Goal: Transaction & Acquisition: Purchase product/service

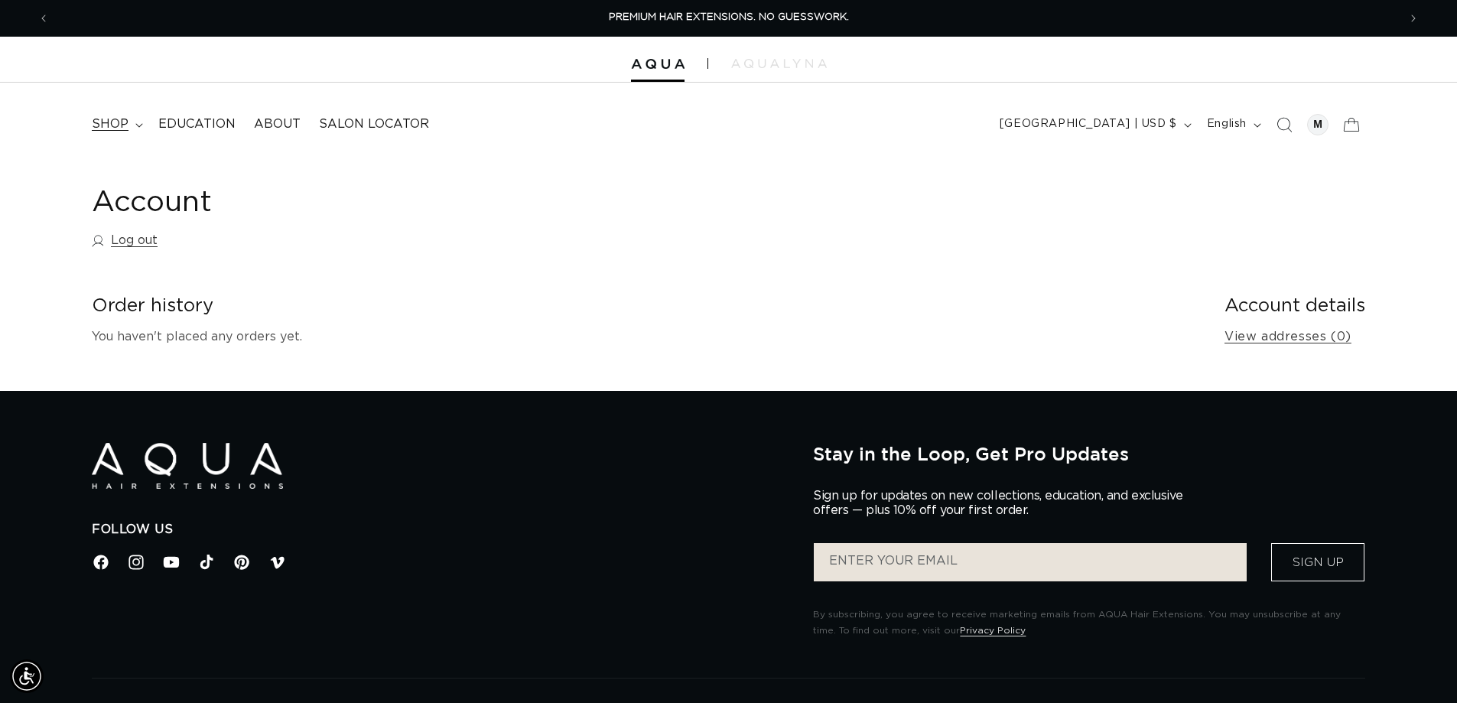
click at [109, 120] on span "shop" at bounding box center [110, 124] width 37 height 16
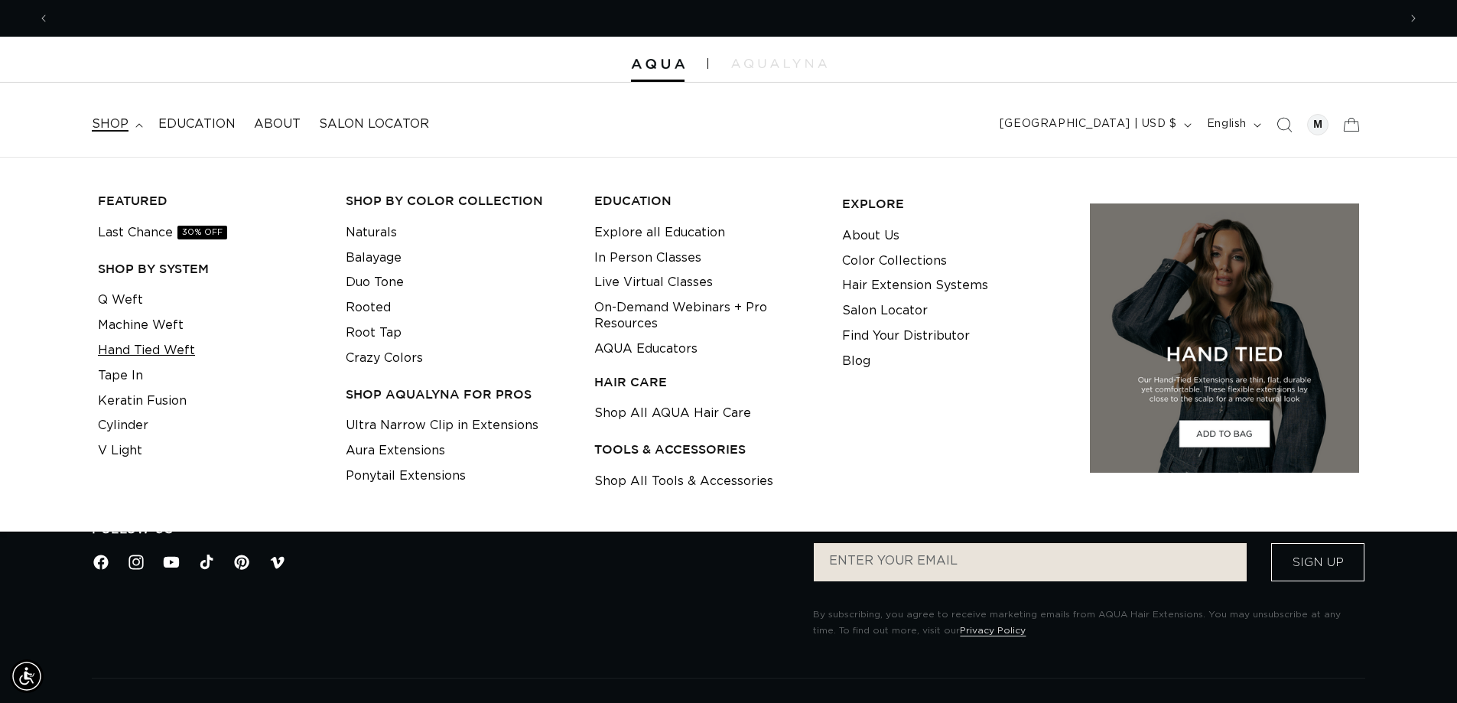
scroll to position [0, 2697]
click at [132, 303] on link "Q Weft" at bounding box center [120, 300] width 45 height 25
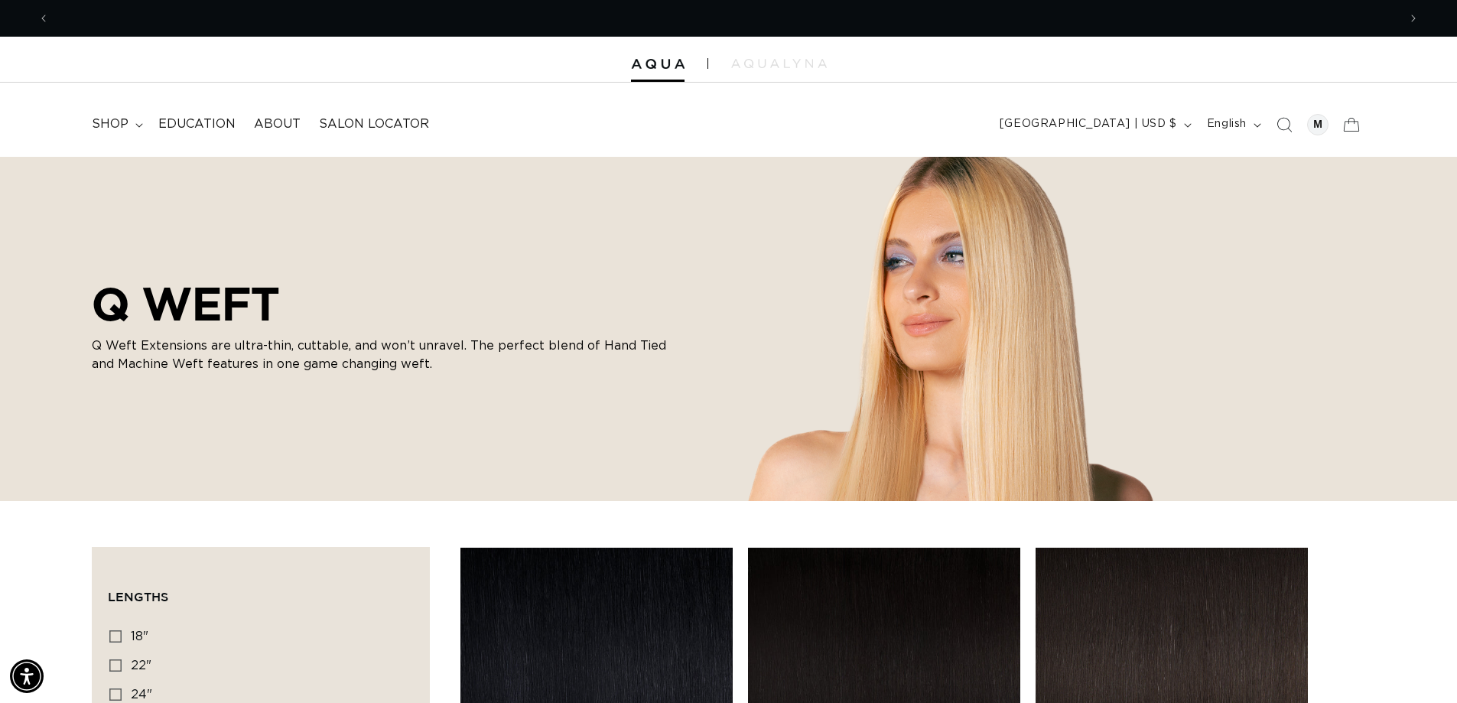
scroll to position [0, 1349]
click at [116, 119] on span "shop" at bounding box center [110, 124] width 37 height 16
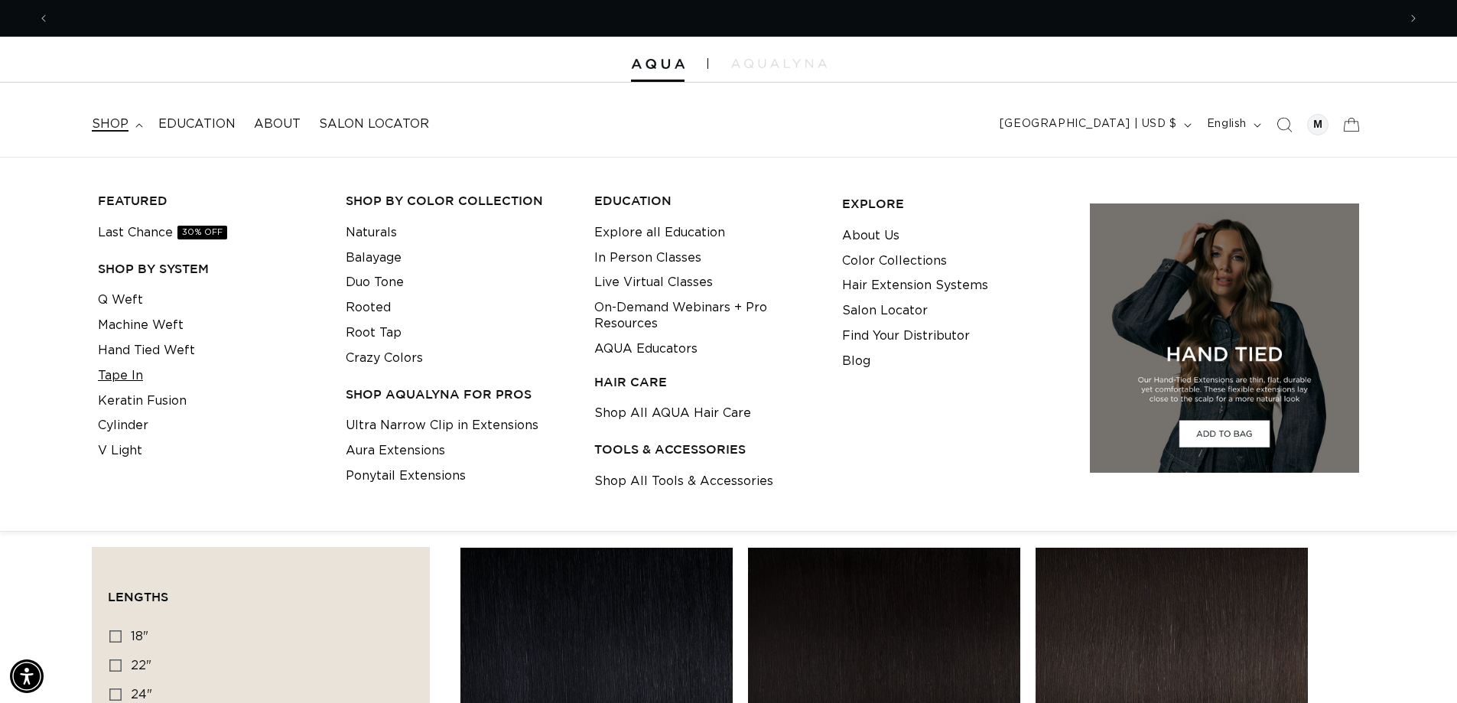
scroll to position [0, 0]
click at [132, 334] on link "Machine Weft" at bounding box center [141, 325] width 86 height 25
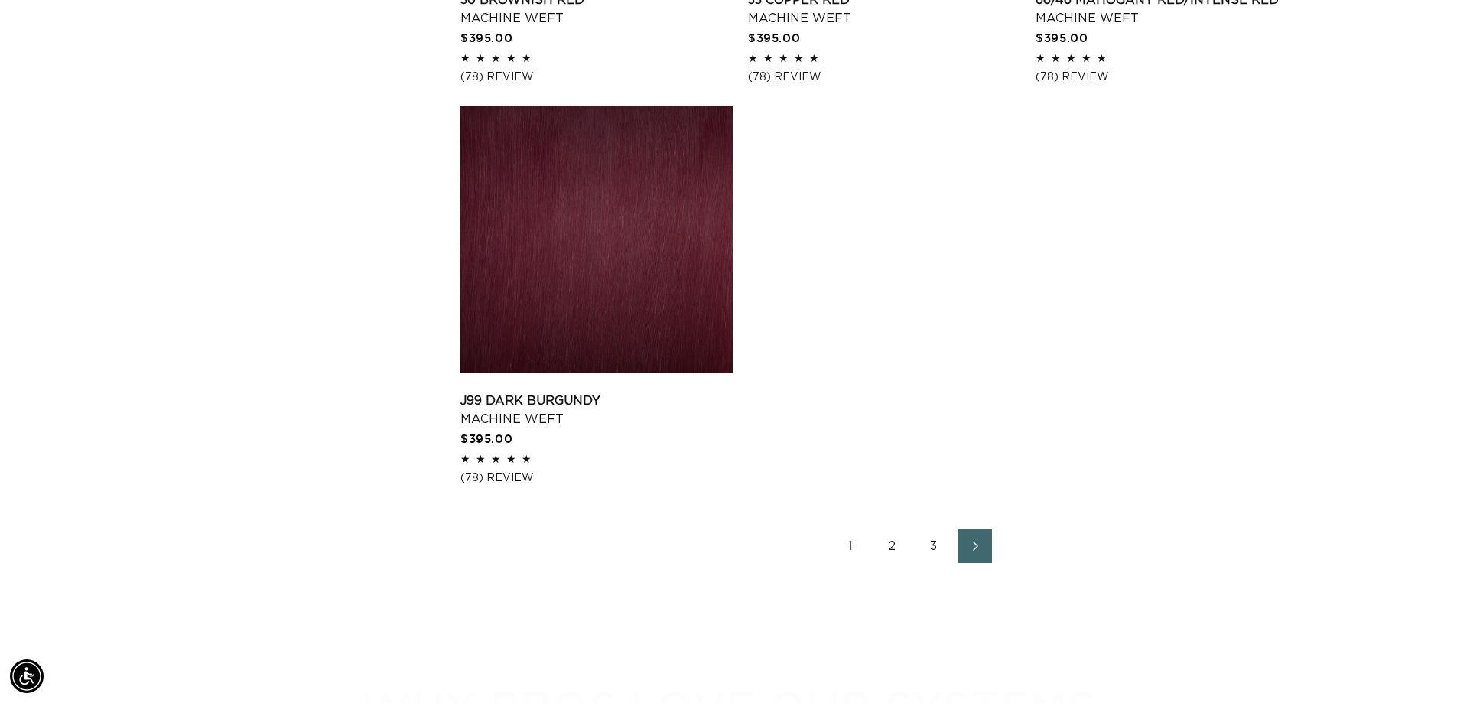
scroll to position [2448, 0]
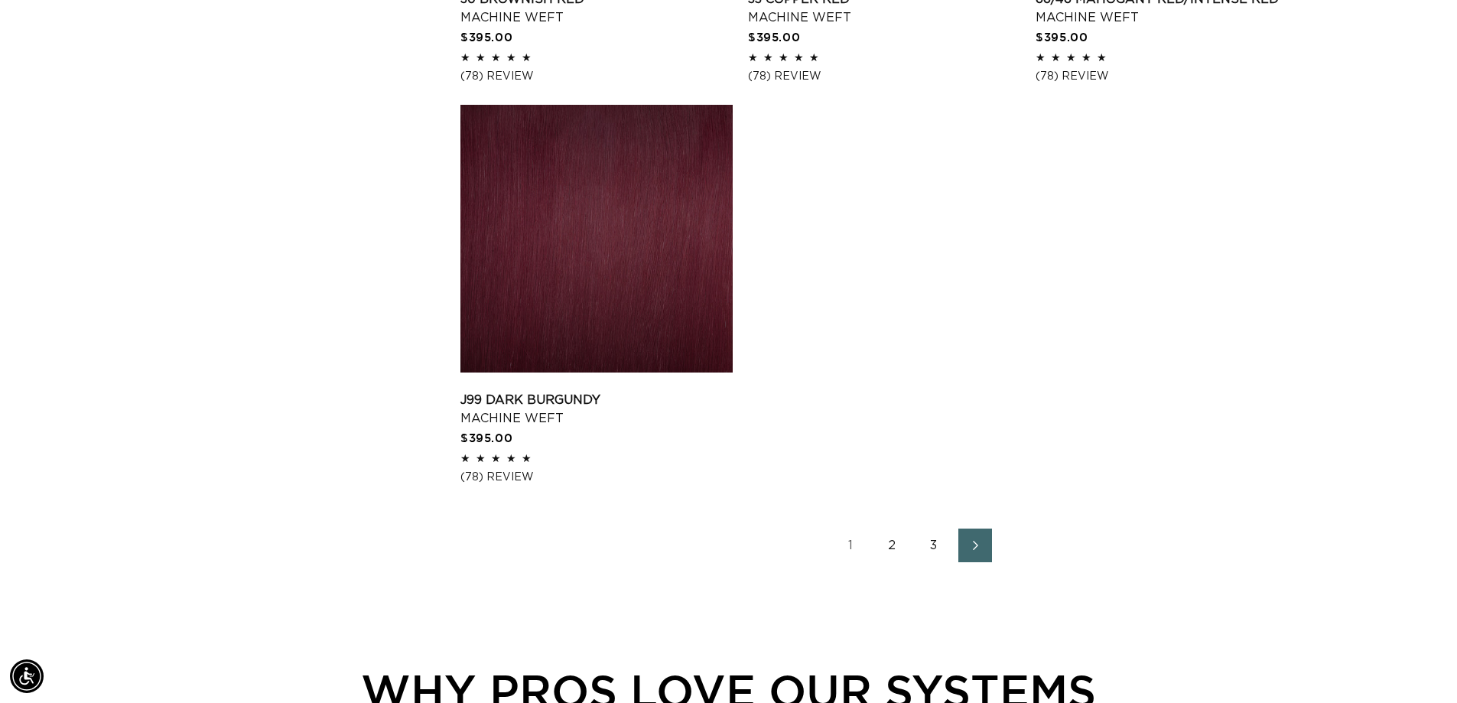
click at [898, 547] on link "2" at bounding box center [893, 546] width 34 height 34
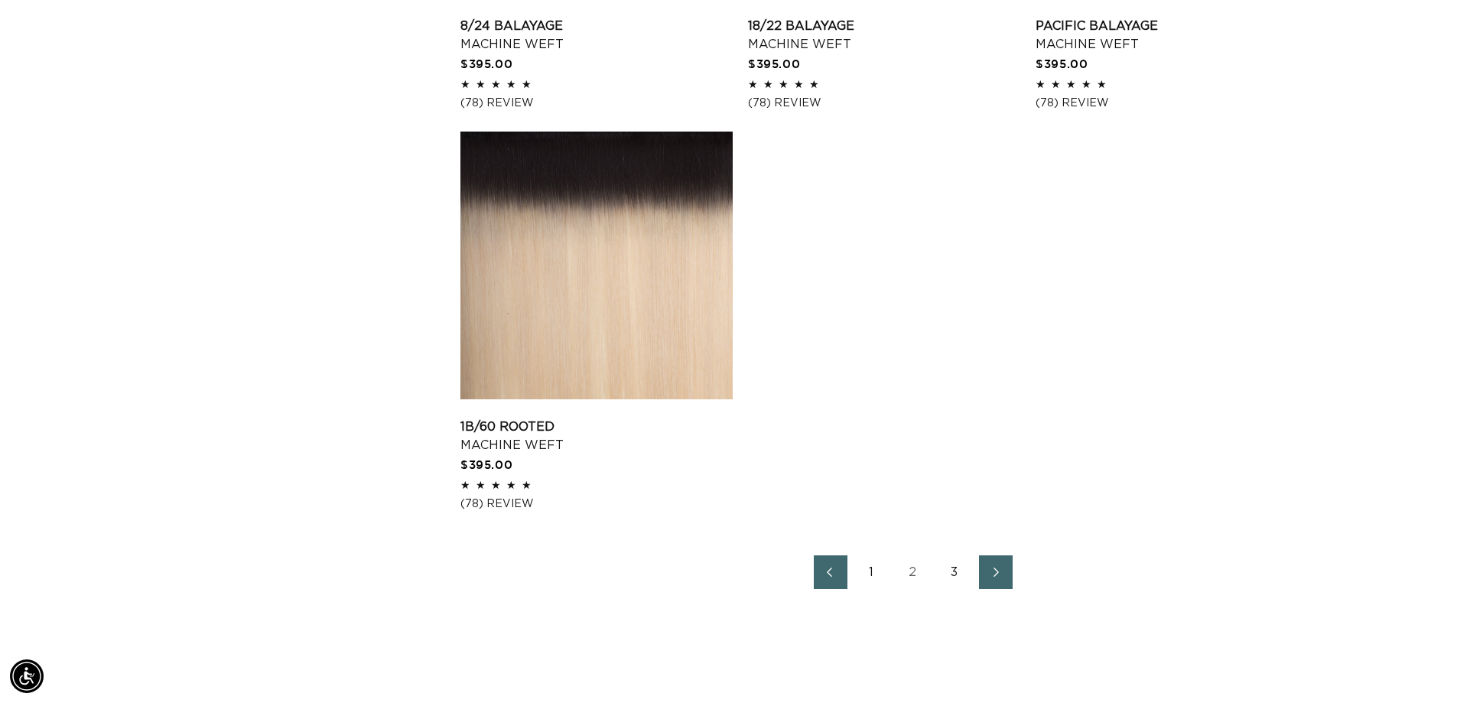
scroll to position [2448, 0]
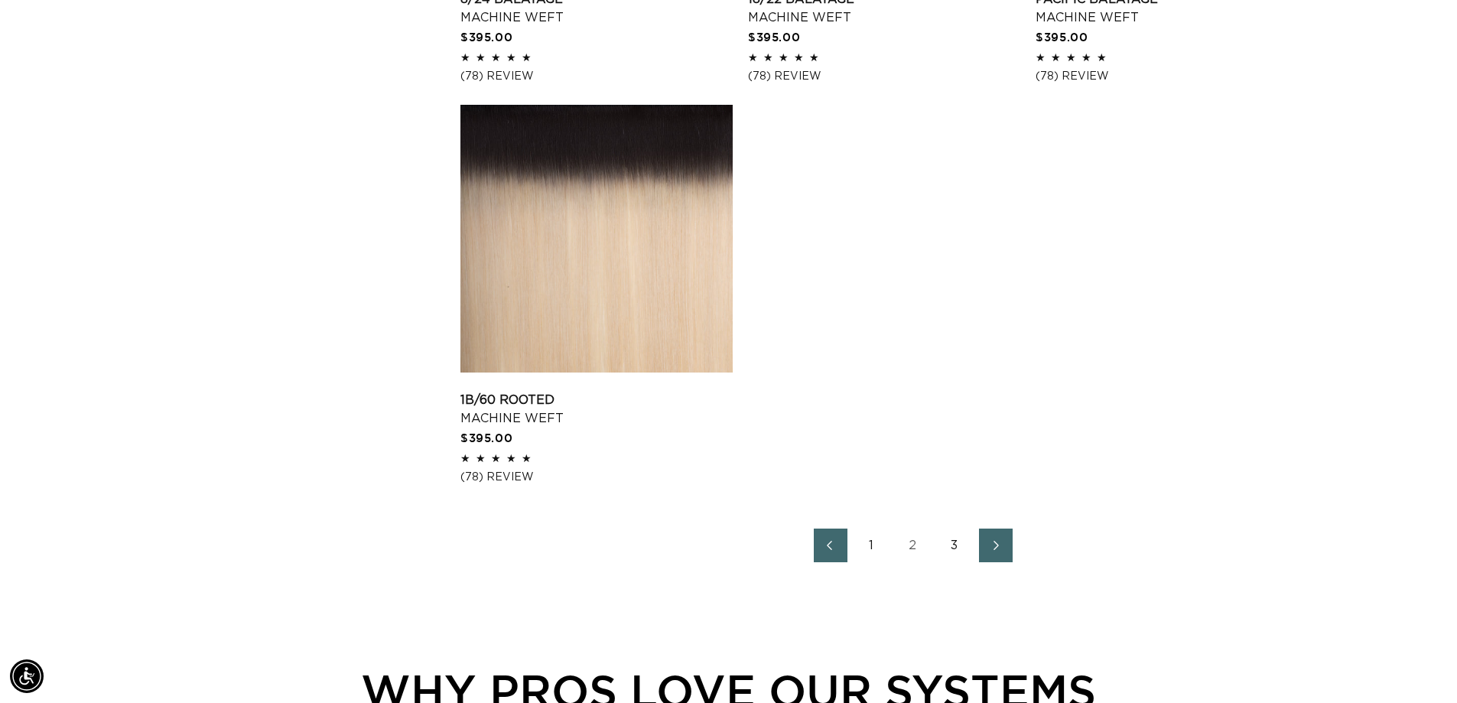
click at [952, 545] on link "3" at bounding box center [955, 546] width 34 height 34
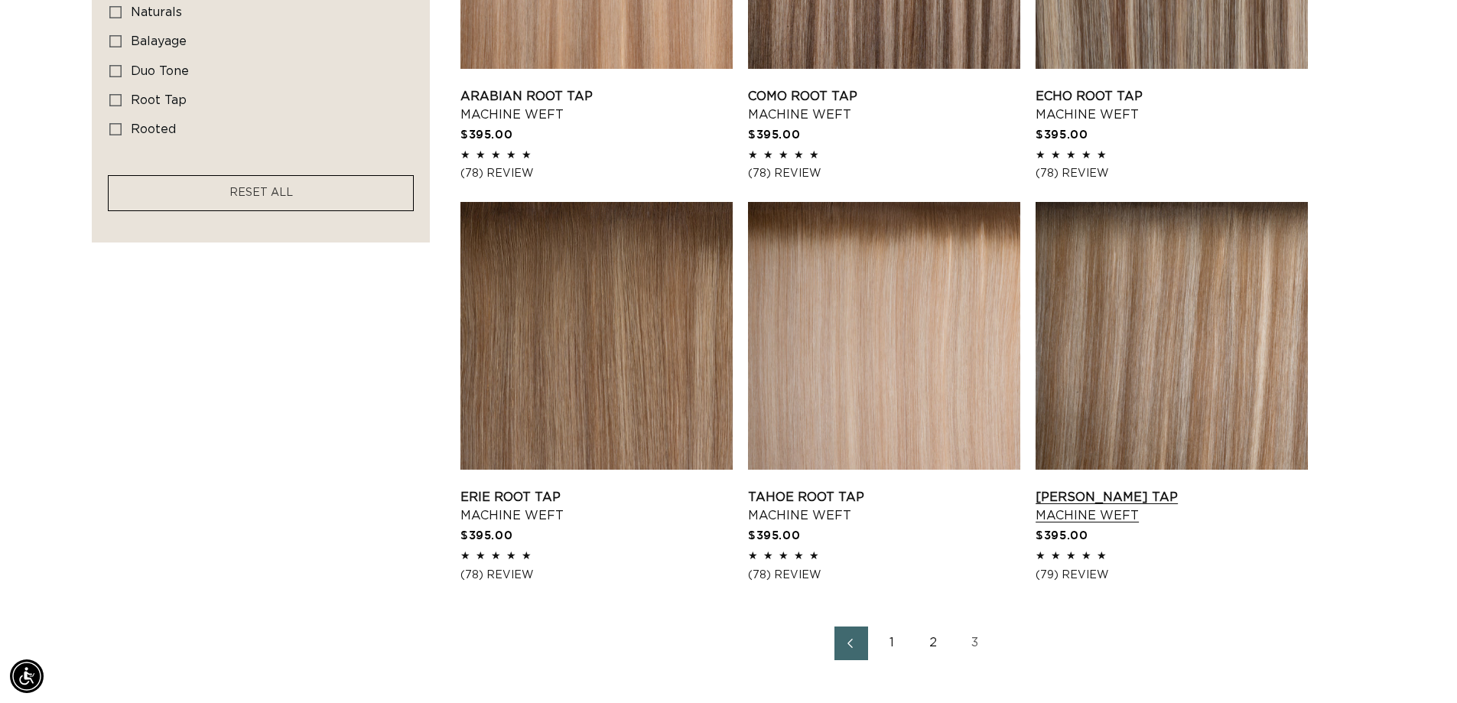
scroll to position [0, 2697]
click at [1120, 506] on link "[PERSON_NAME] Tap Machine Weft" at bounding box center [1172, 506] width 272 height 37
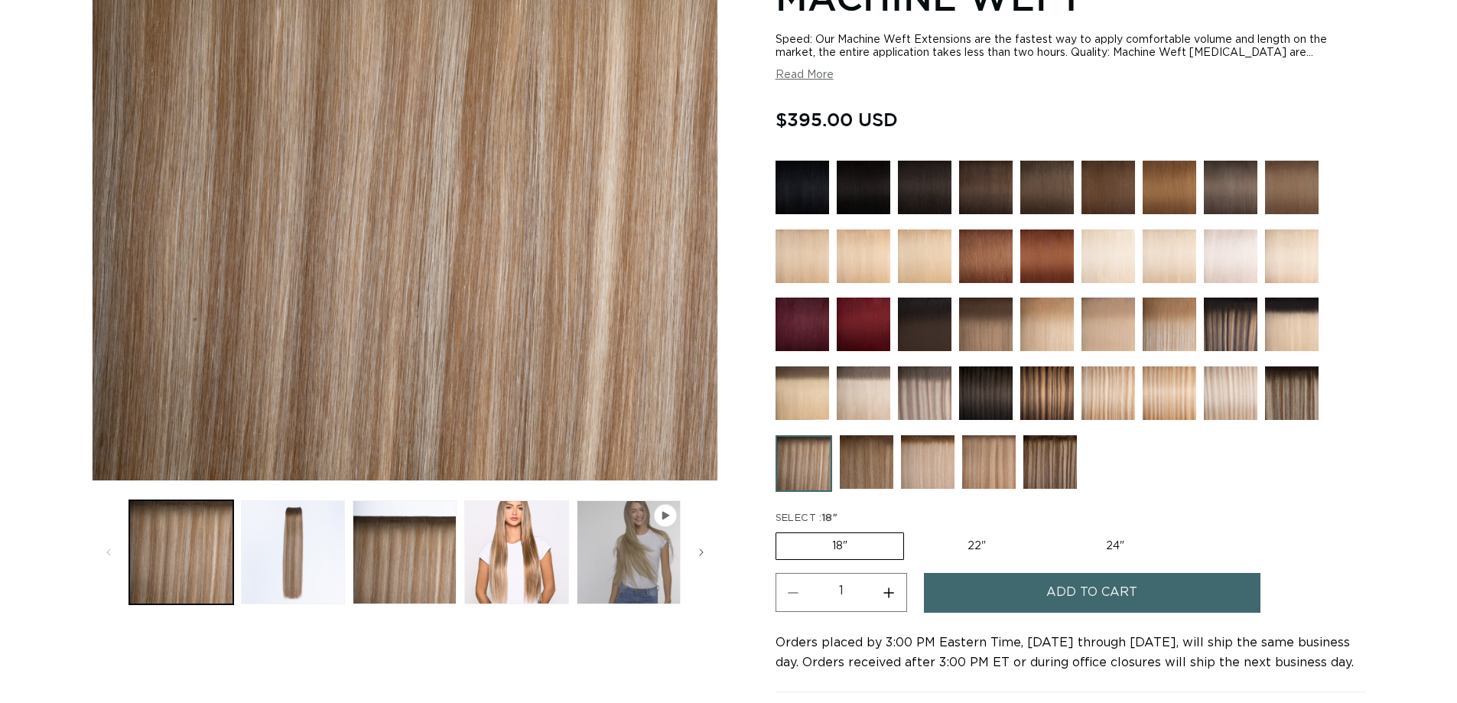
scroll to position [536, 0]
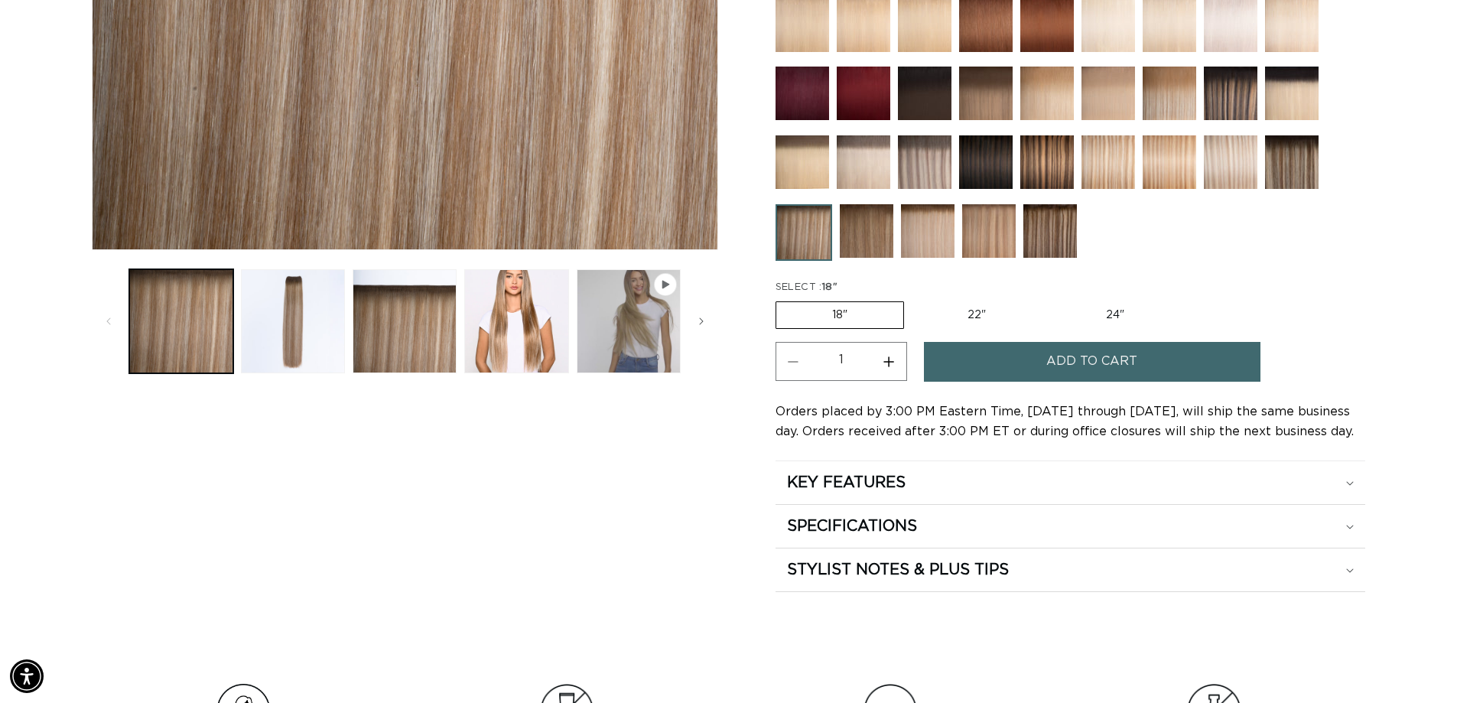
click at [991, 356] on button "Add to cart" at bounding box center [1092, 361] width 337 height 39
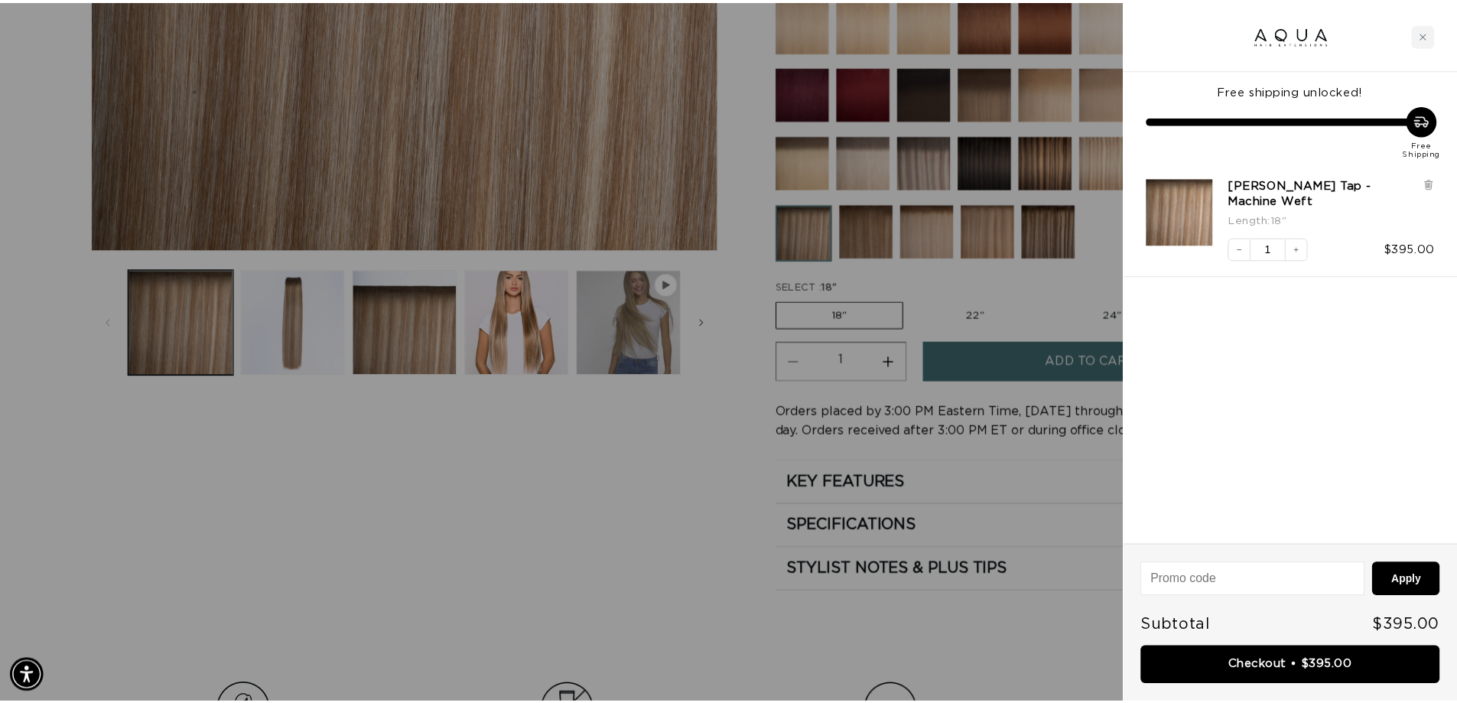
scroll to position [0, 2720]
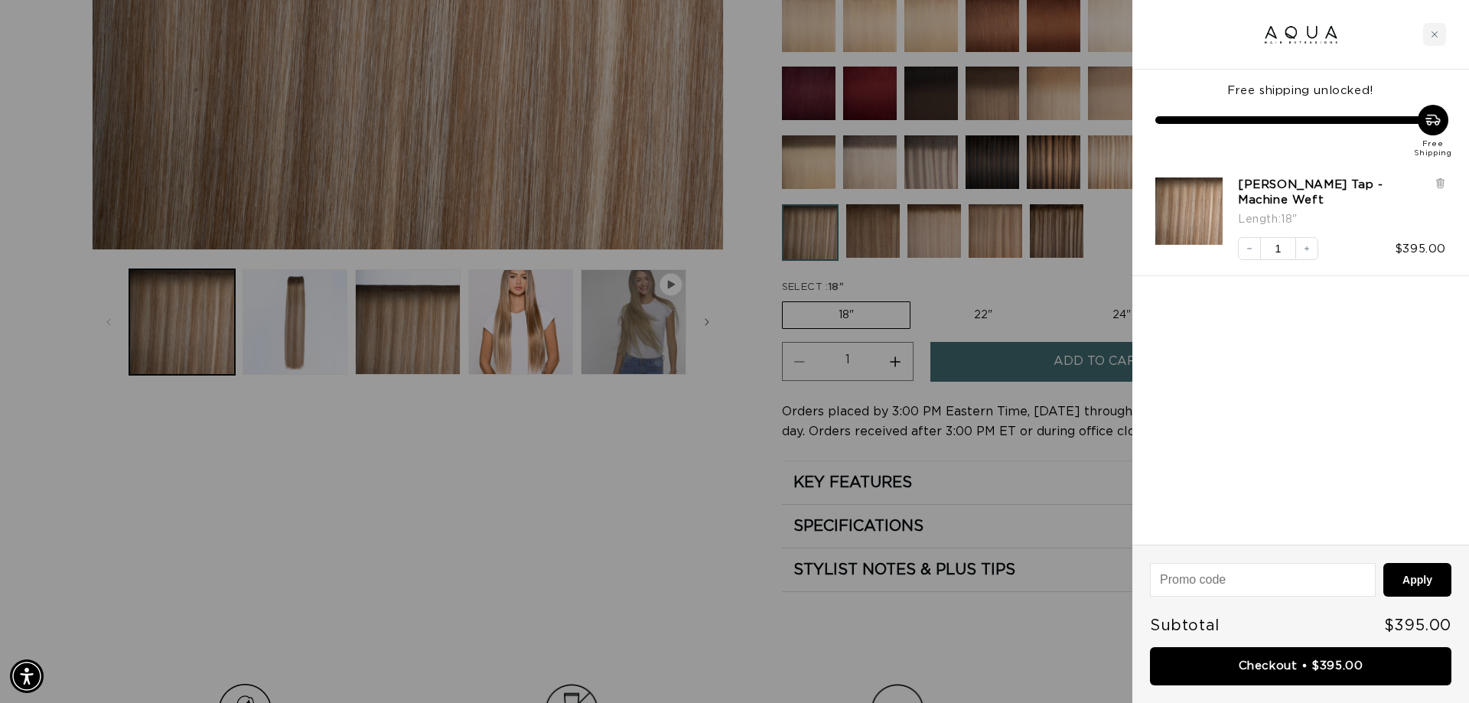
click at [805, 561] on div at bounding box center [734, 351] width 1469 height 703
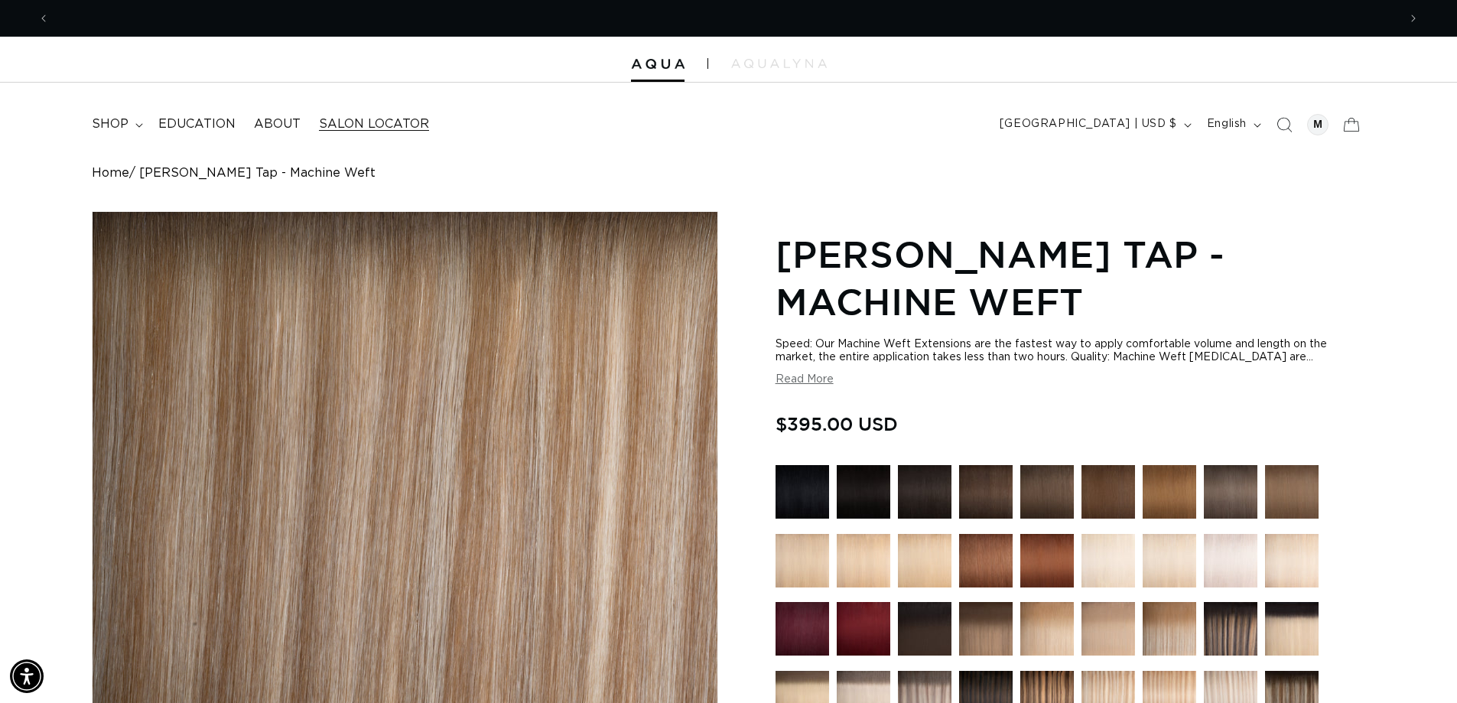
scroll to position [0, 0]
click at [127, 132] on span "shop" at bounding box center [110, 124] width 37 height 16
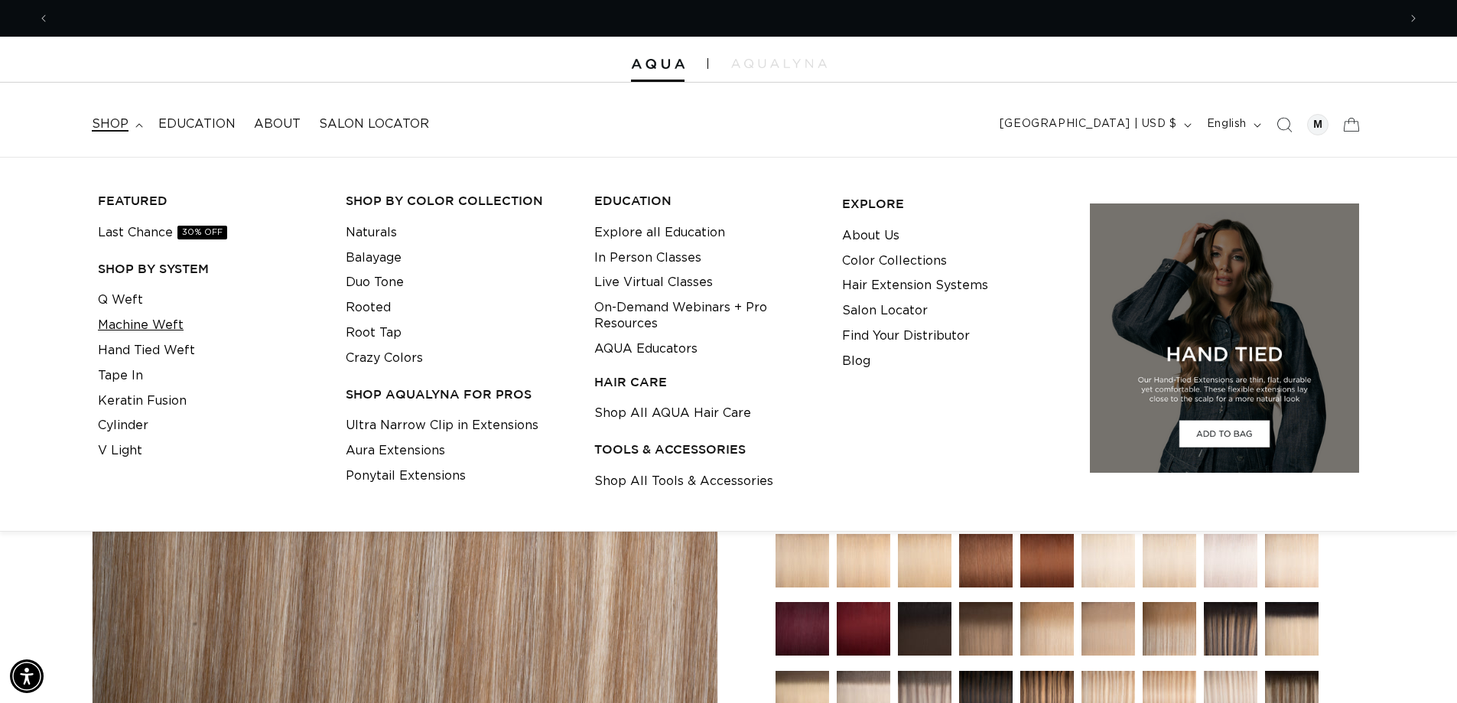
scroll to position [0, 2697]
click at [1402, 626] on div "Home Victoria Root Tap - Machine Weft Skip to product information Open media 1 …" at bounding box center [728, 647] width 1457 height 962
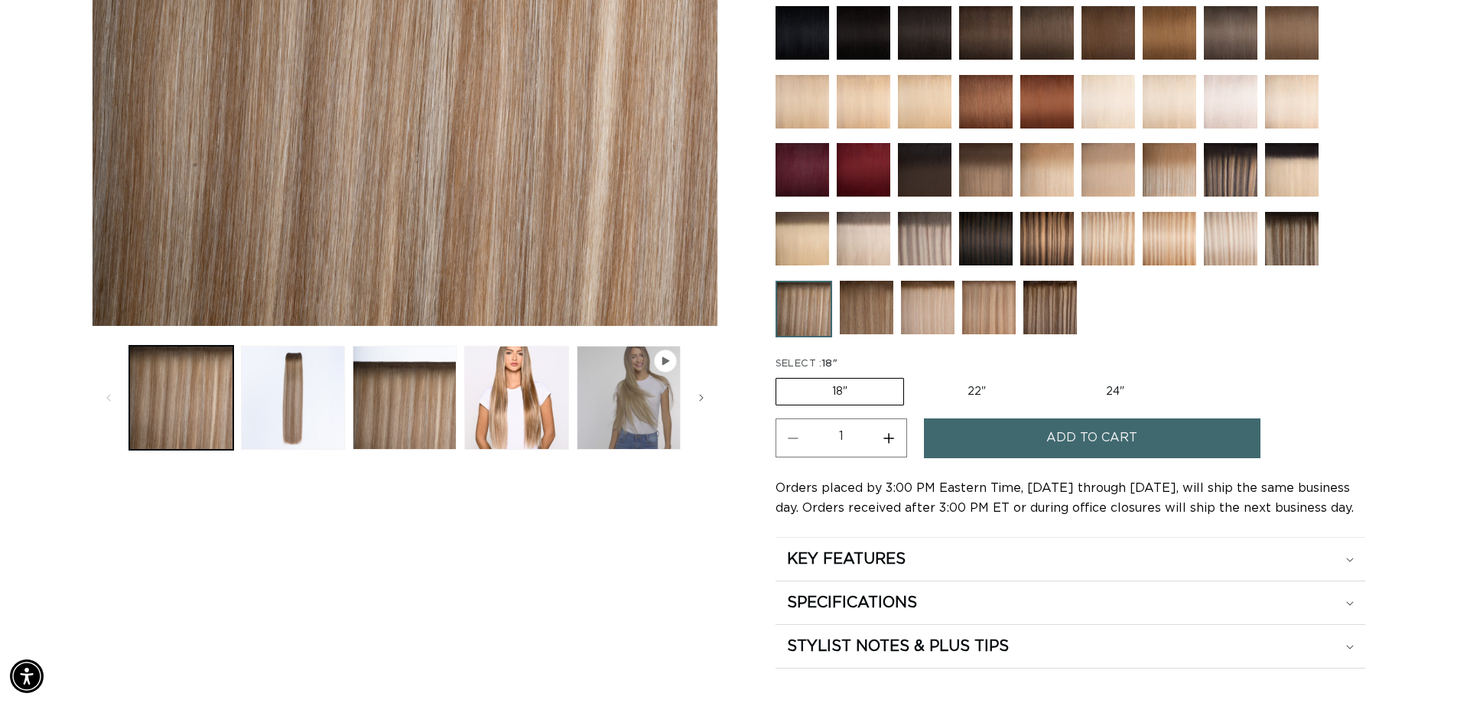
scroll to position [0, 0]
click at [863, 577] on summary "KEY FEATURES" at bounding box center [1071, 559] width 590 height 43
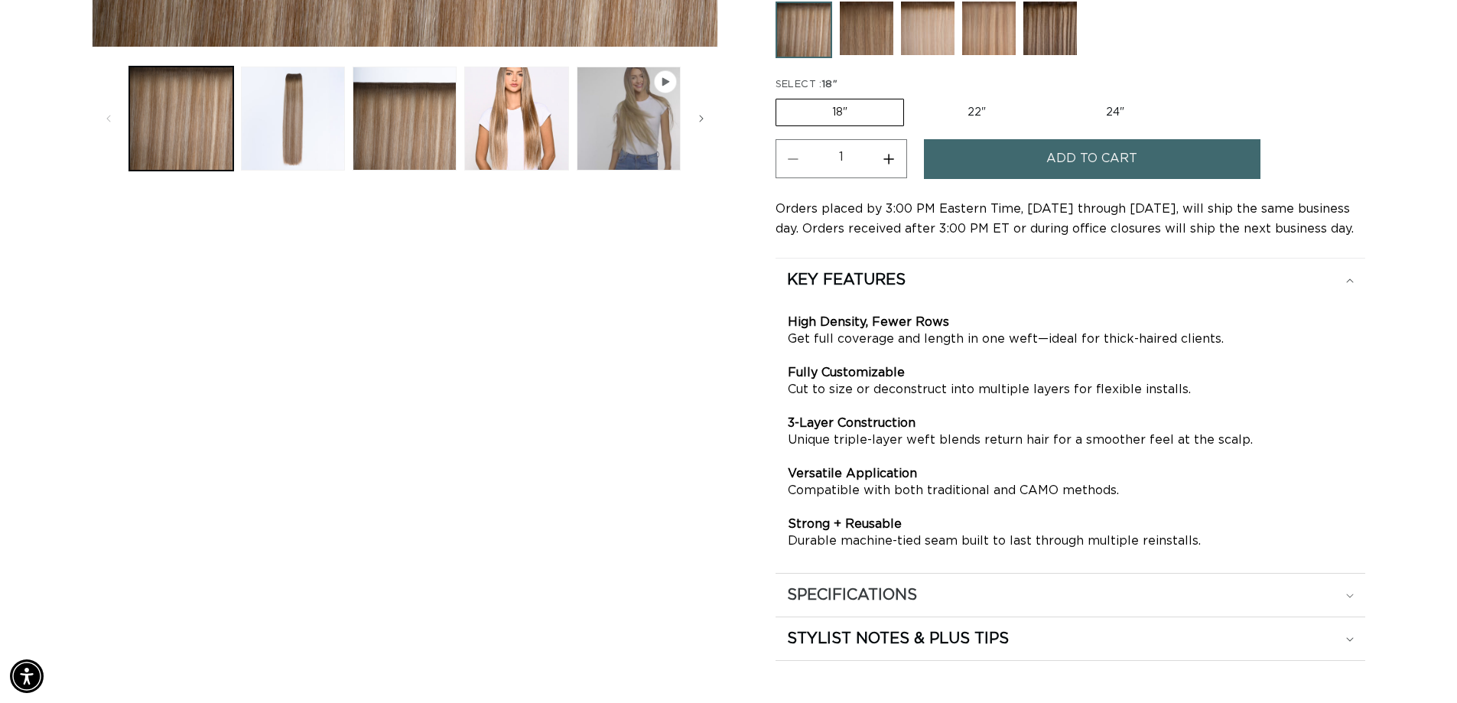
scroll to position [765, 0]
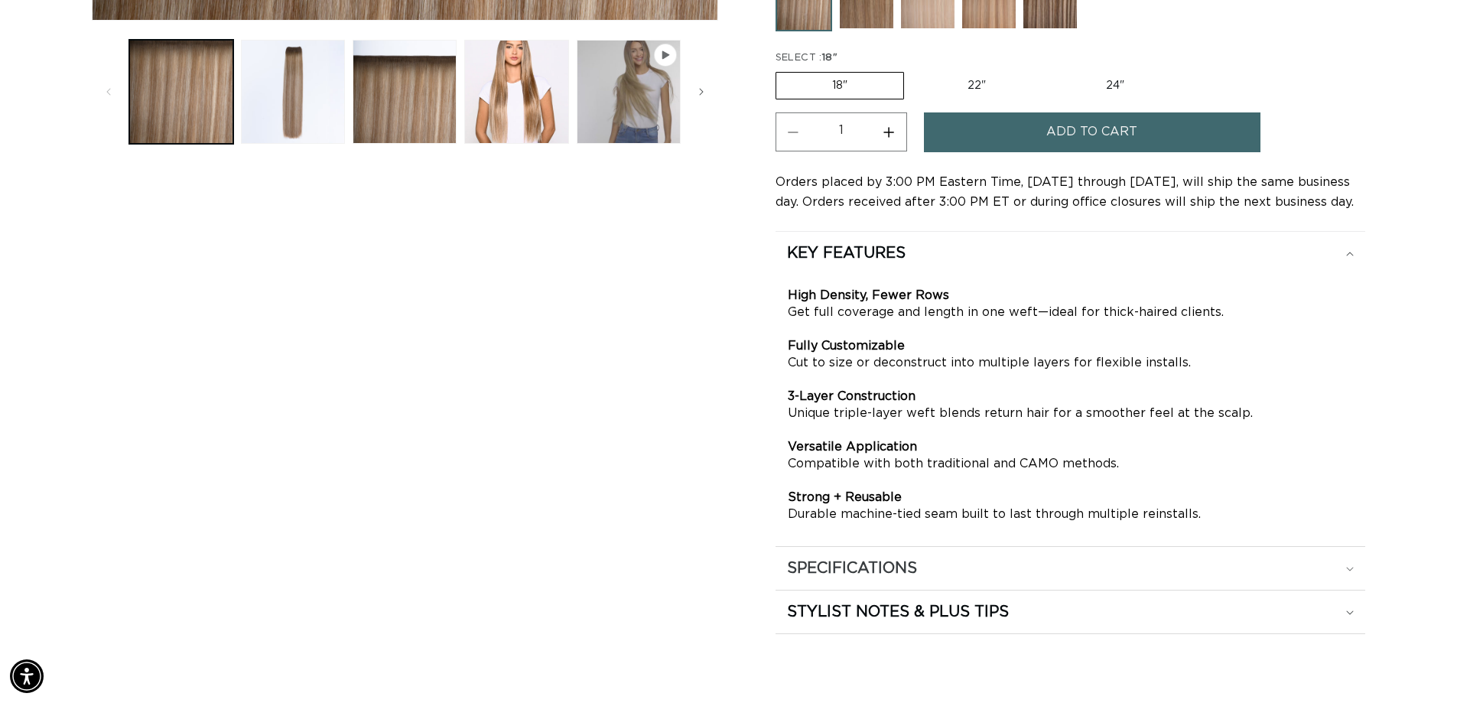
click at [868, 263] on h2 "SPECIFICATIONS" at bounding box center [846, 253] width 119 height 20
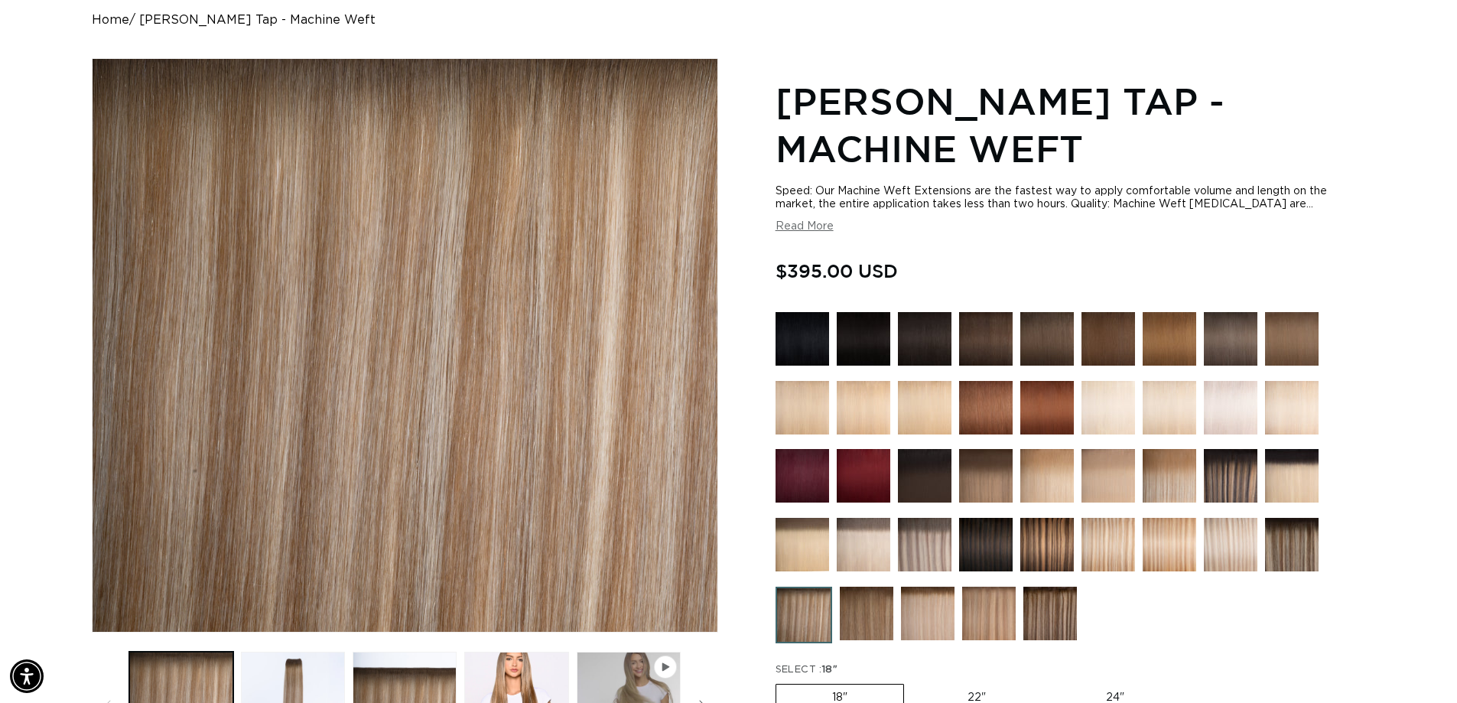
scroll to position [0, 0]
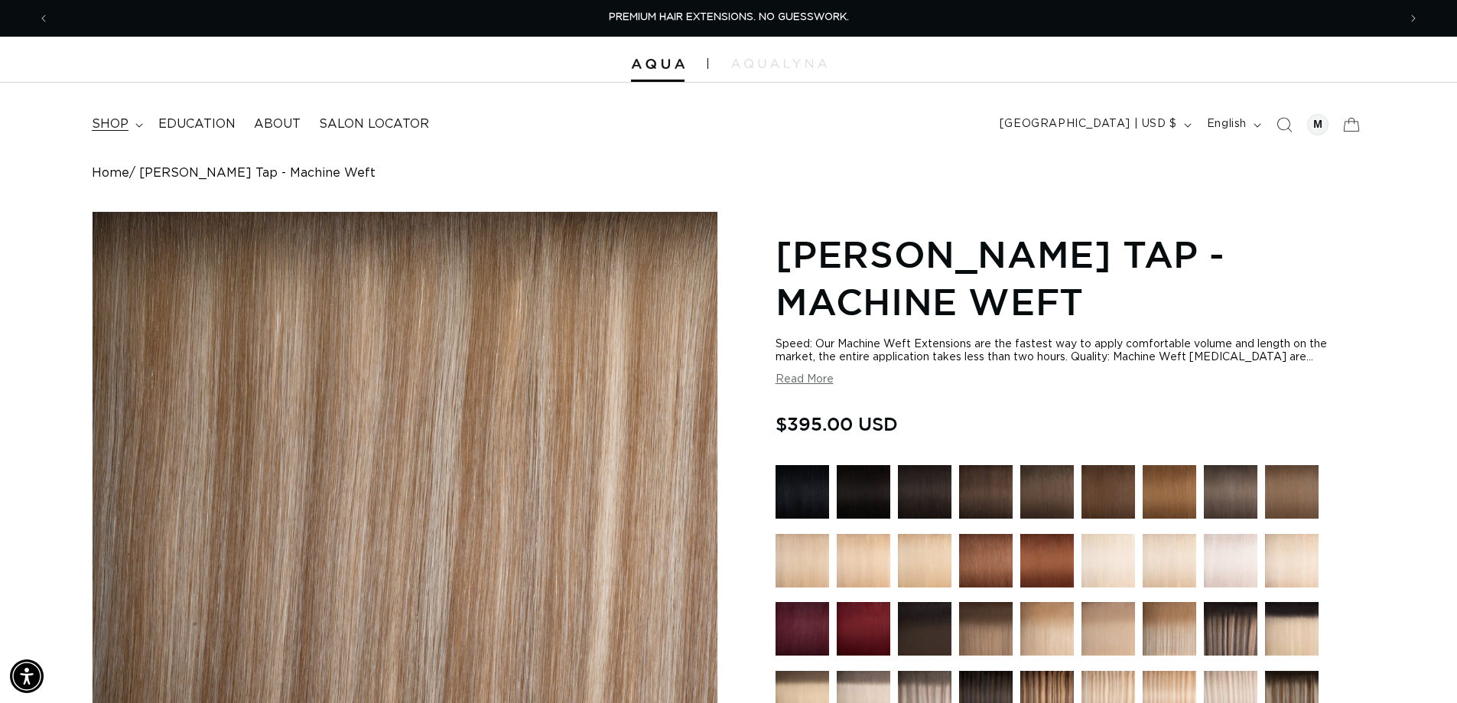
click at [125, 119] on span "shop" at bounding box center [110, 124] width 37 height 16
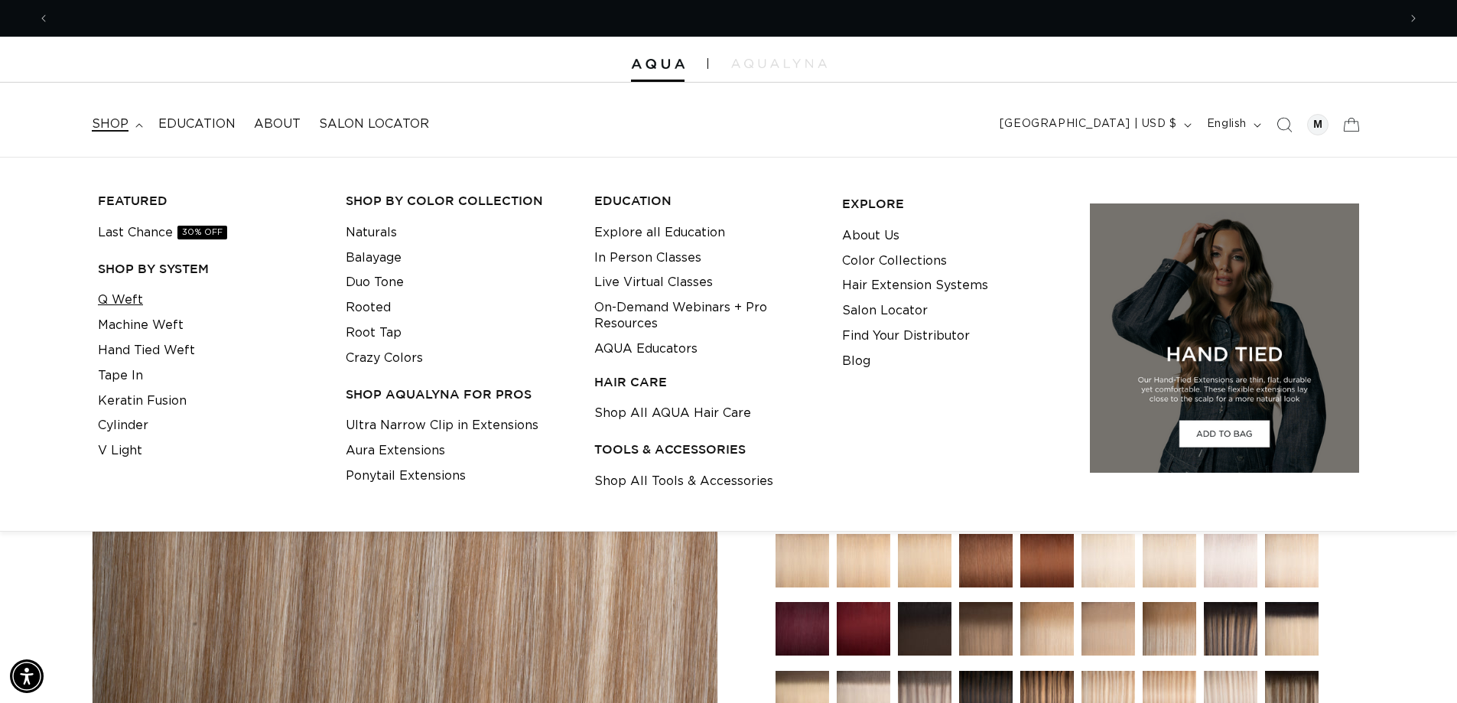
scroll to position [0, 1349]
click at [125, 303] on link "Q Weft" at bounding box center [120, 300] width 45 height 25
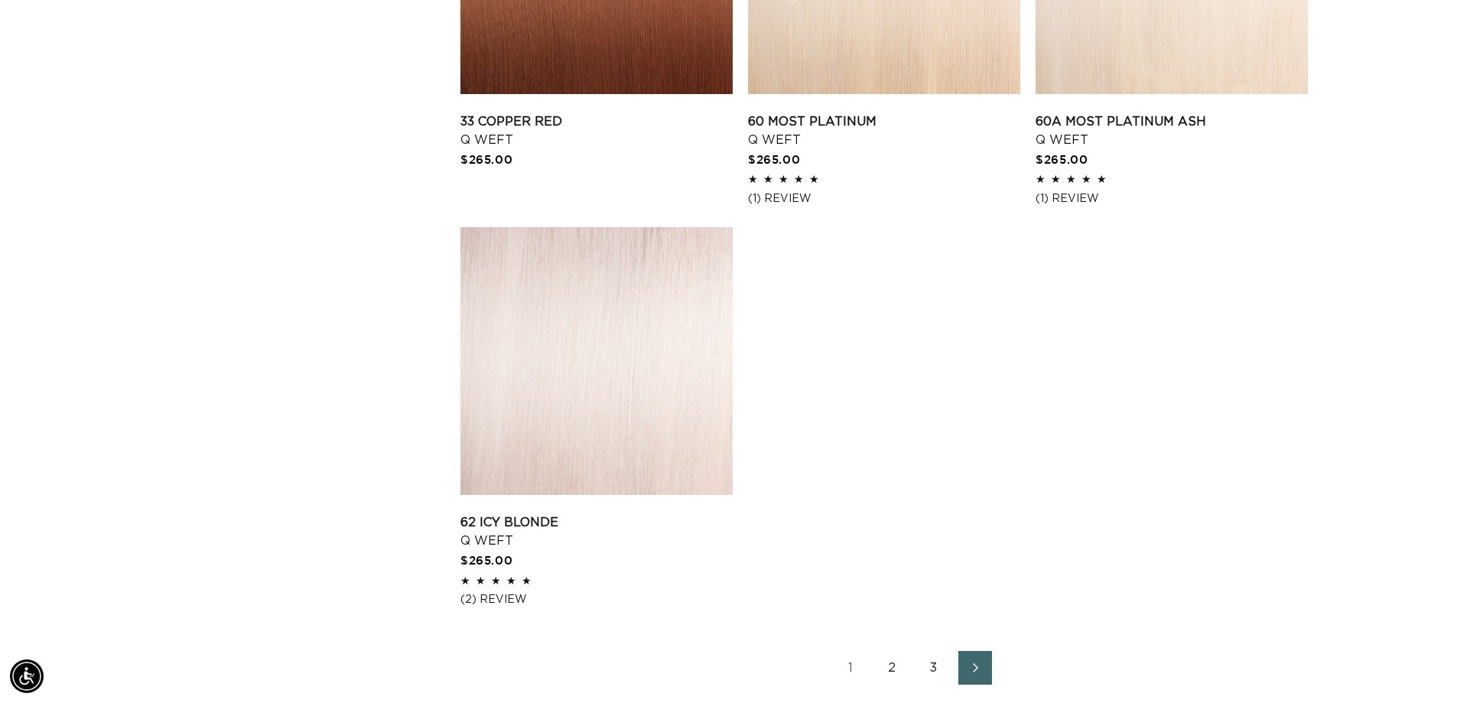
scroll to position [0, 2697]
click at [935, 664] on link "3" at bounding box center [934, 668] width 34 height 34
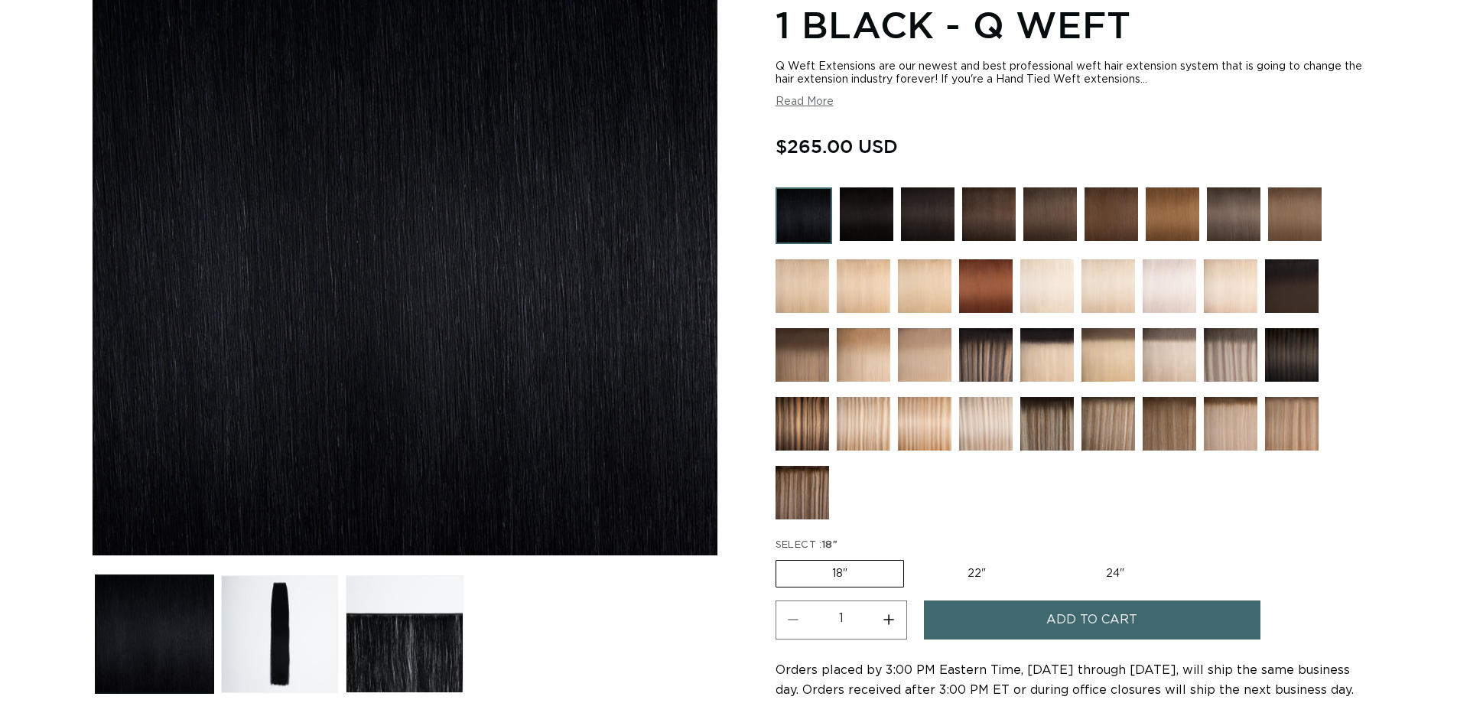
click at [870, 416] on img at bounding box center [864, 424] width 54 height 54
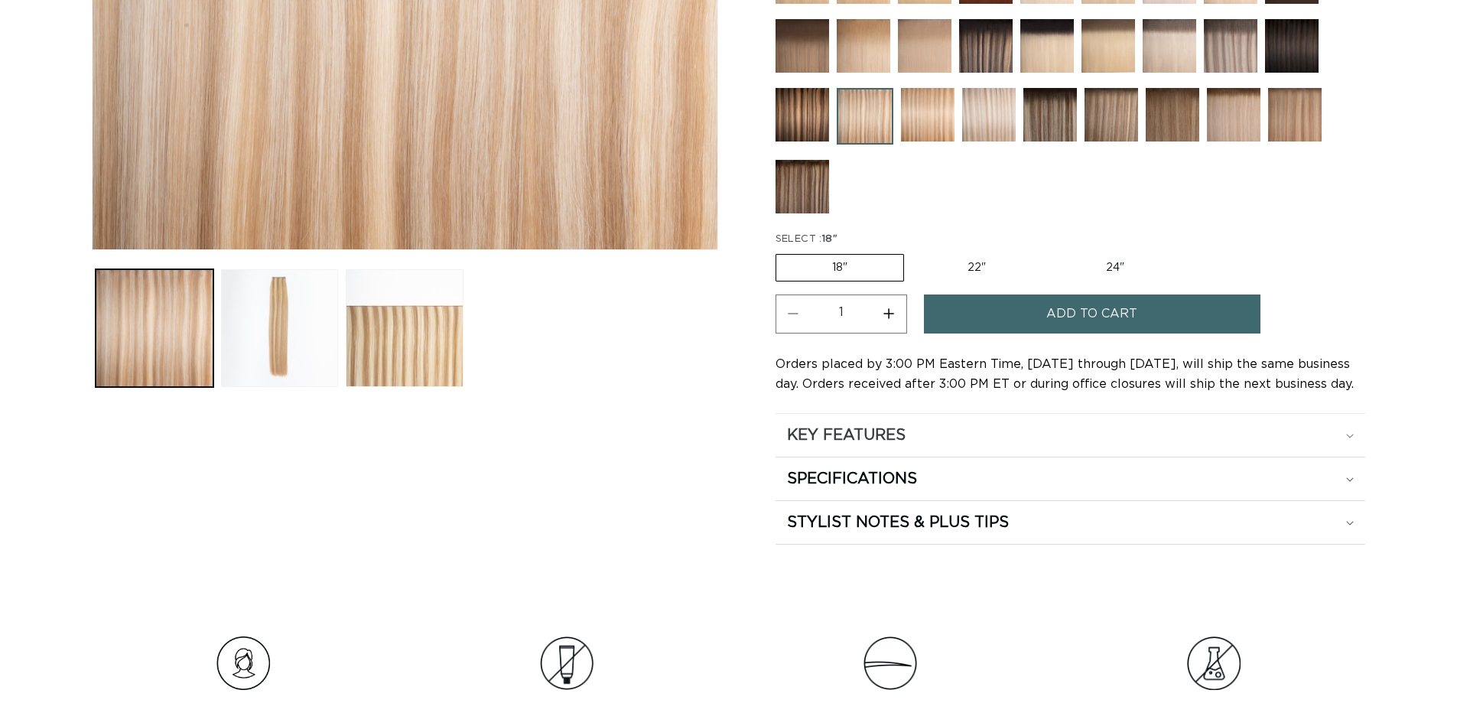
click at [903, 440] on h2 "KEY FEATURES" at bounding box center [846, 435] width 119 height 20
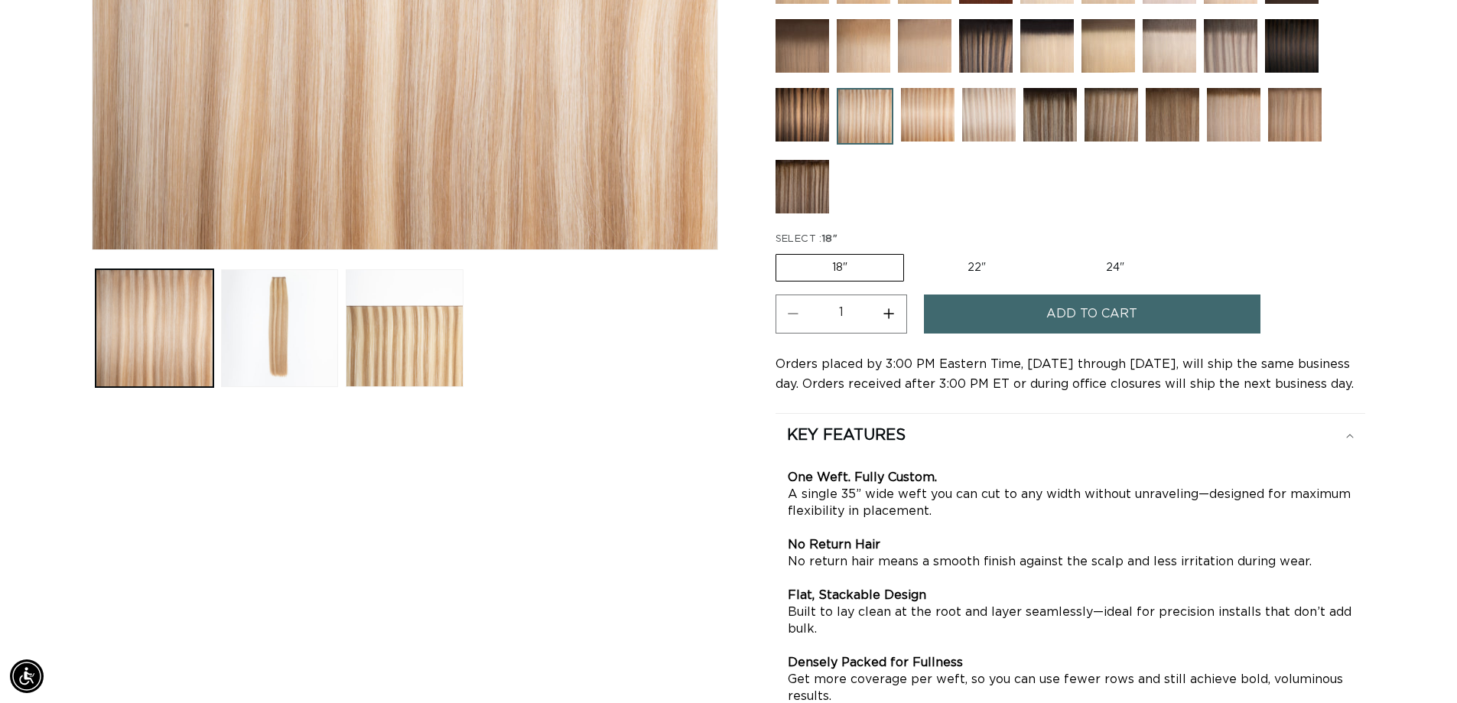
scroll to position [842, 0]
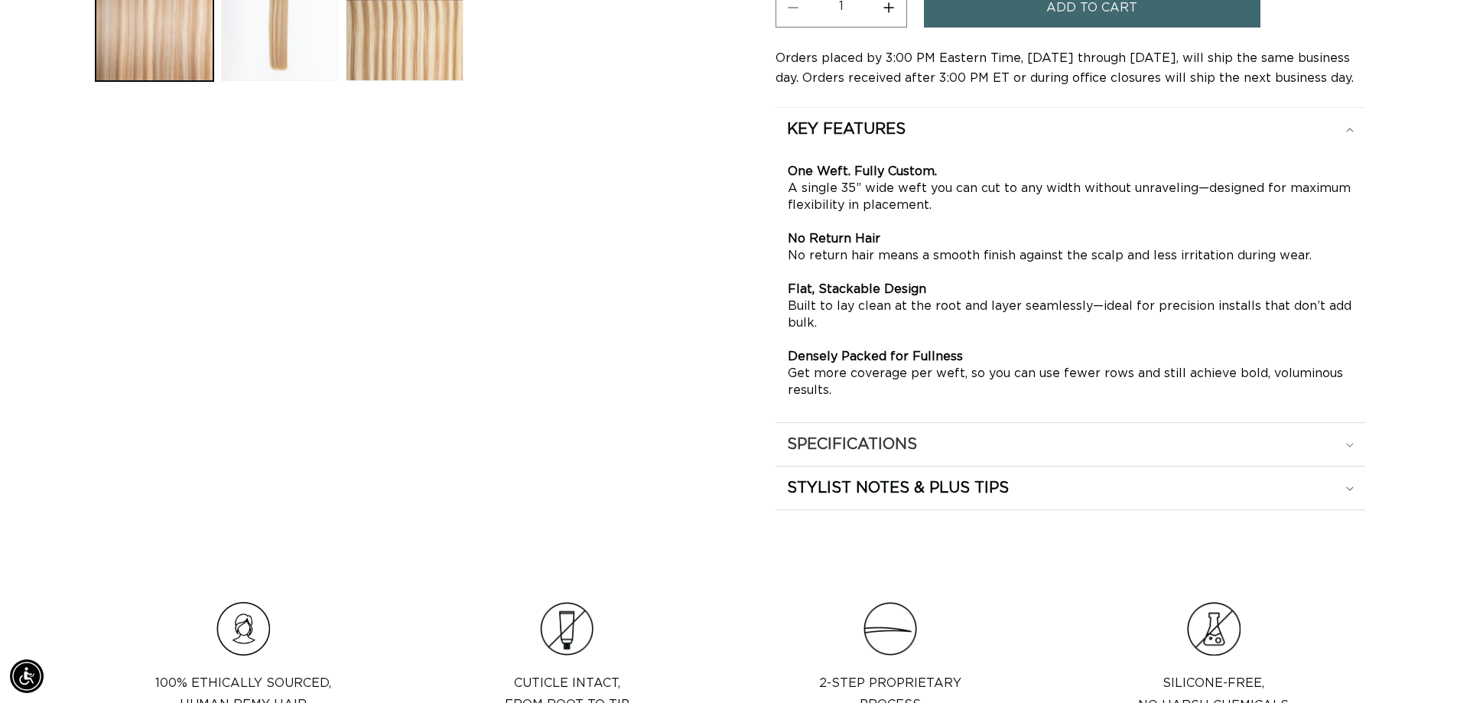
click at [906, 139] on h2 "SPECIFICATIONS" at bounding box center [846, 129] width 119 height 20
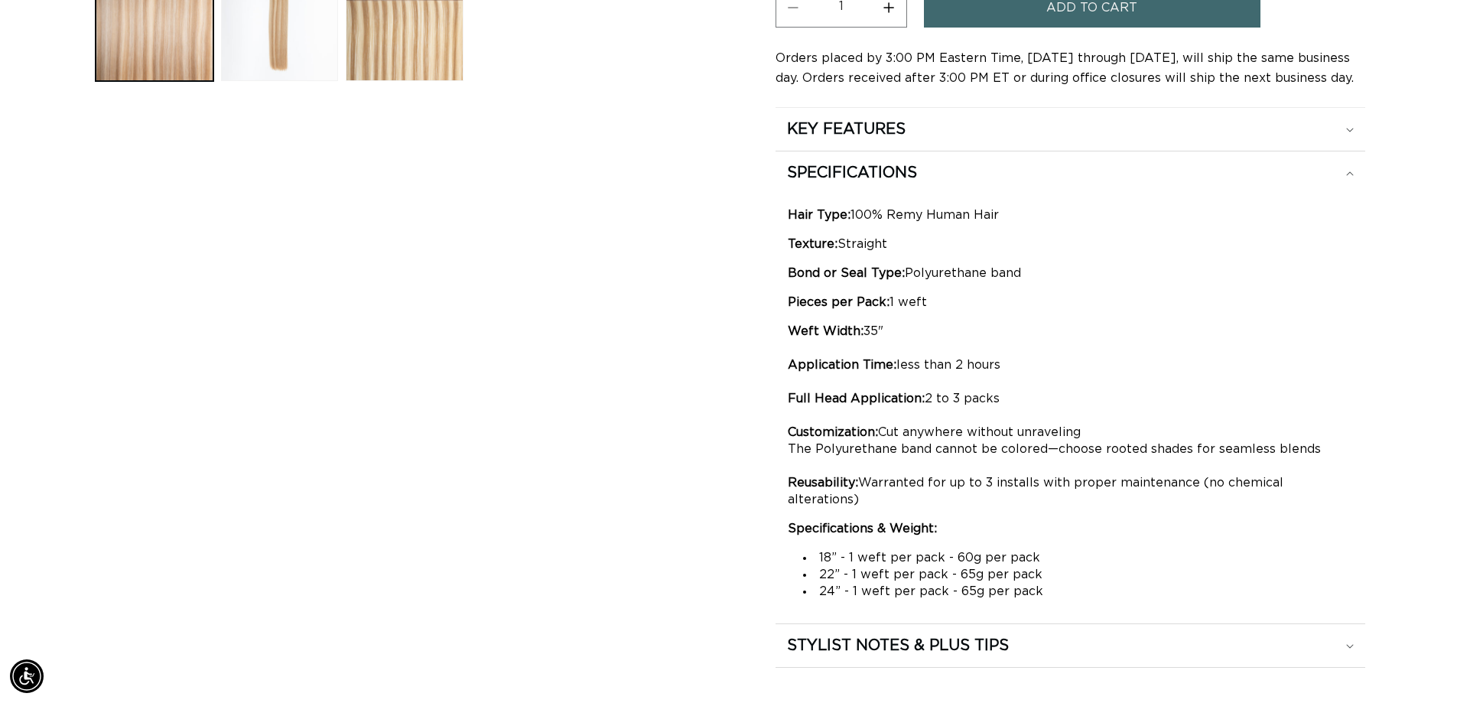
scroll to position [0, 2697]
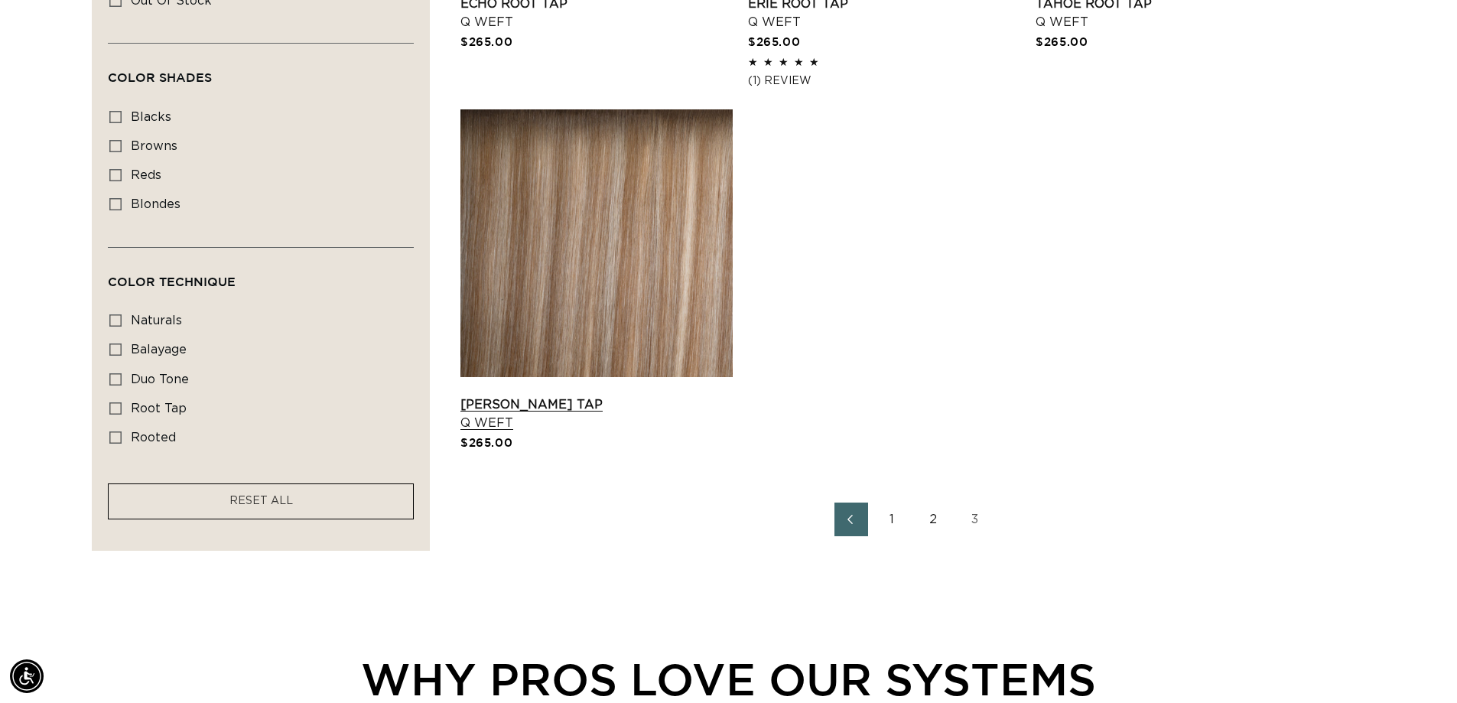
scroll to position [765, 0]
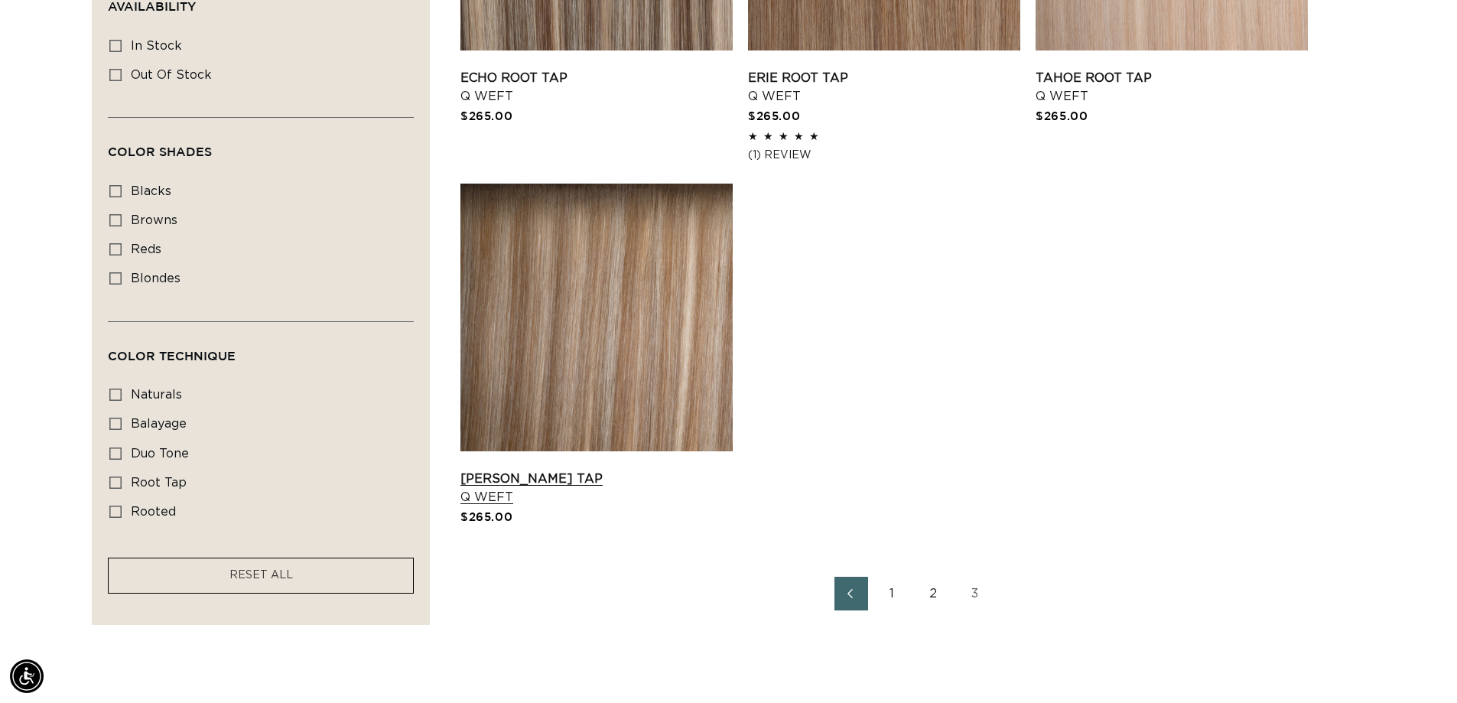
click at [550, 470] on link "Victoria Root Tap Q Weft" at bounding box center [597, 488] width 272 height 37
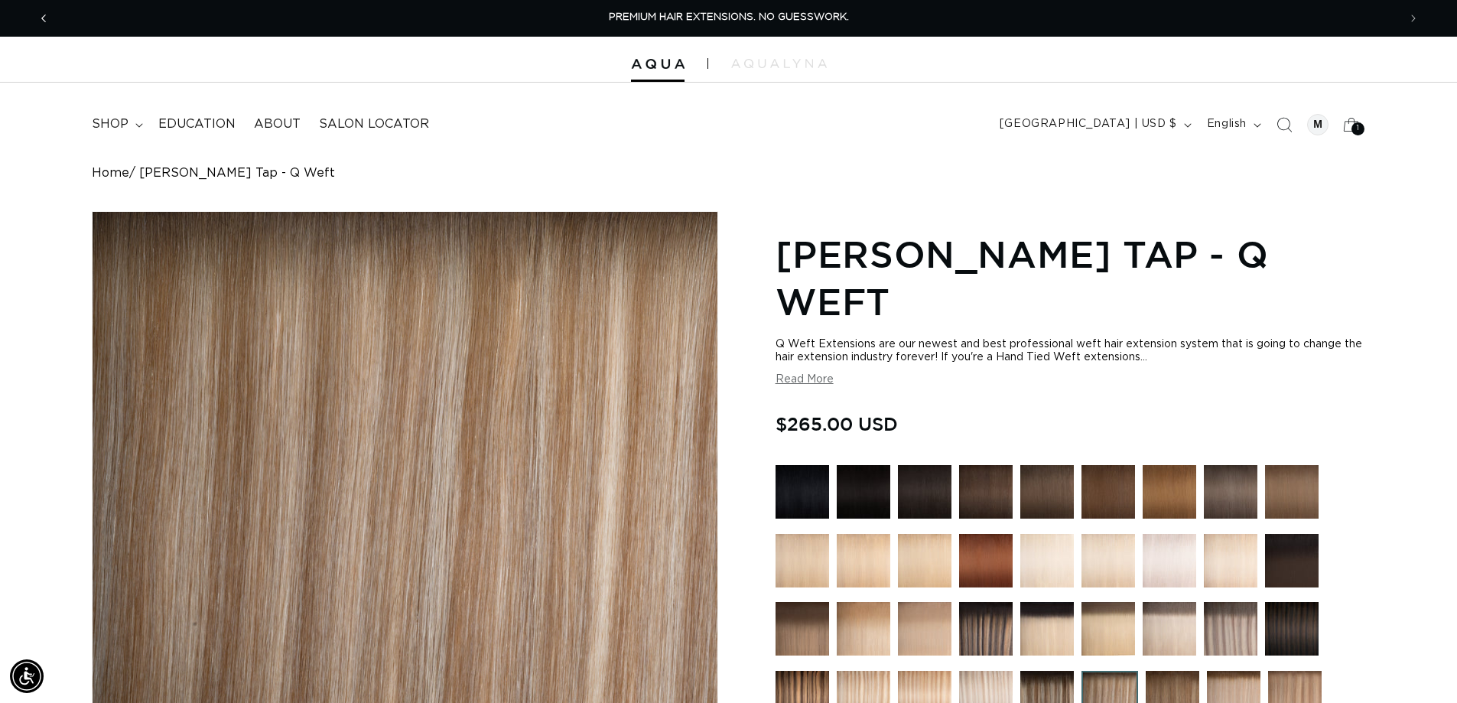
click at [37, 24] on span "Previous announcement" at bounding box center [43, 18] width 15 height 15
click at [115, 121] on span "shop" at bounding box center [110, 124] width 37 height 16
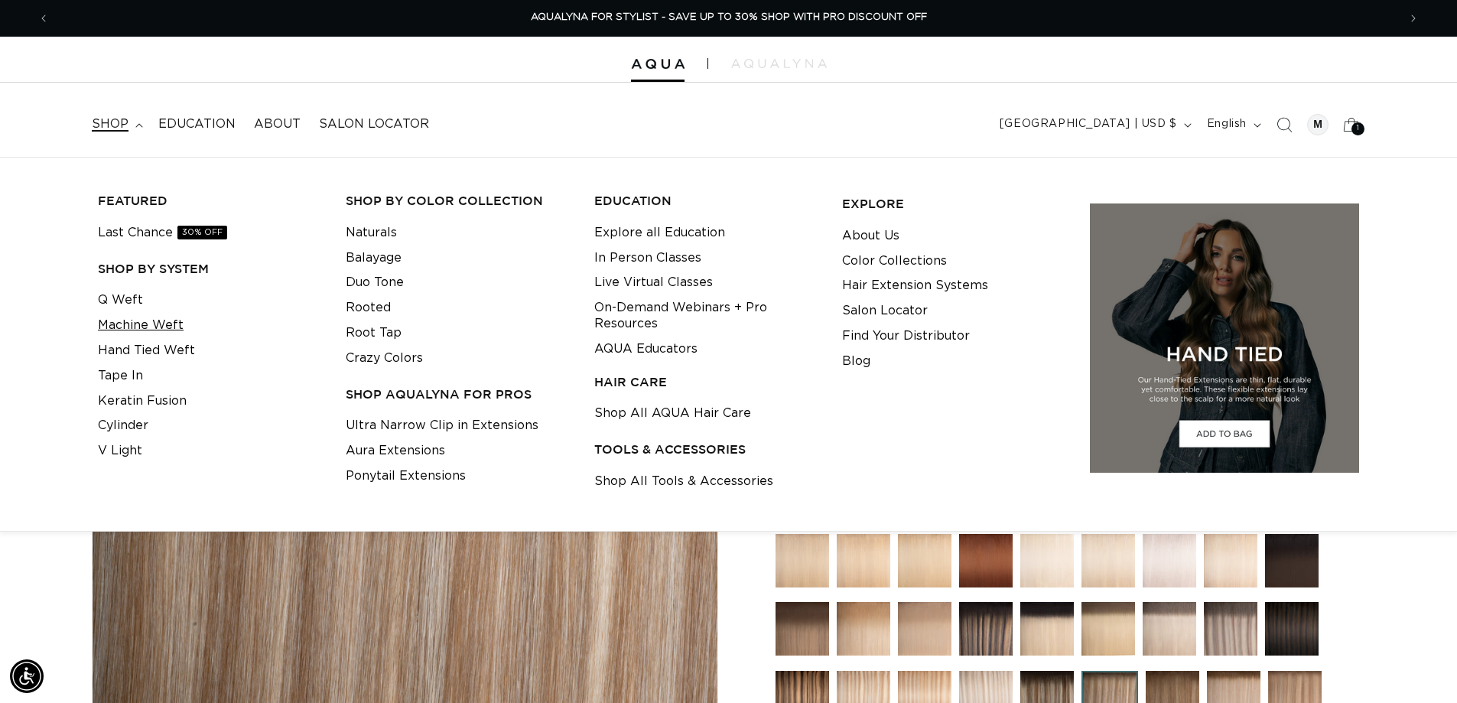
click at [158, 330] on link "Machine Weft" at bounding box center [141, 325] width 86 height 25
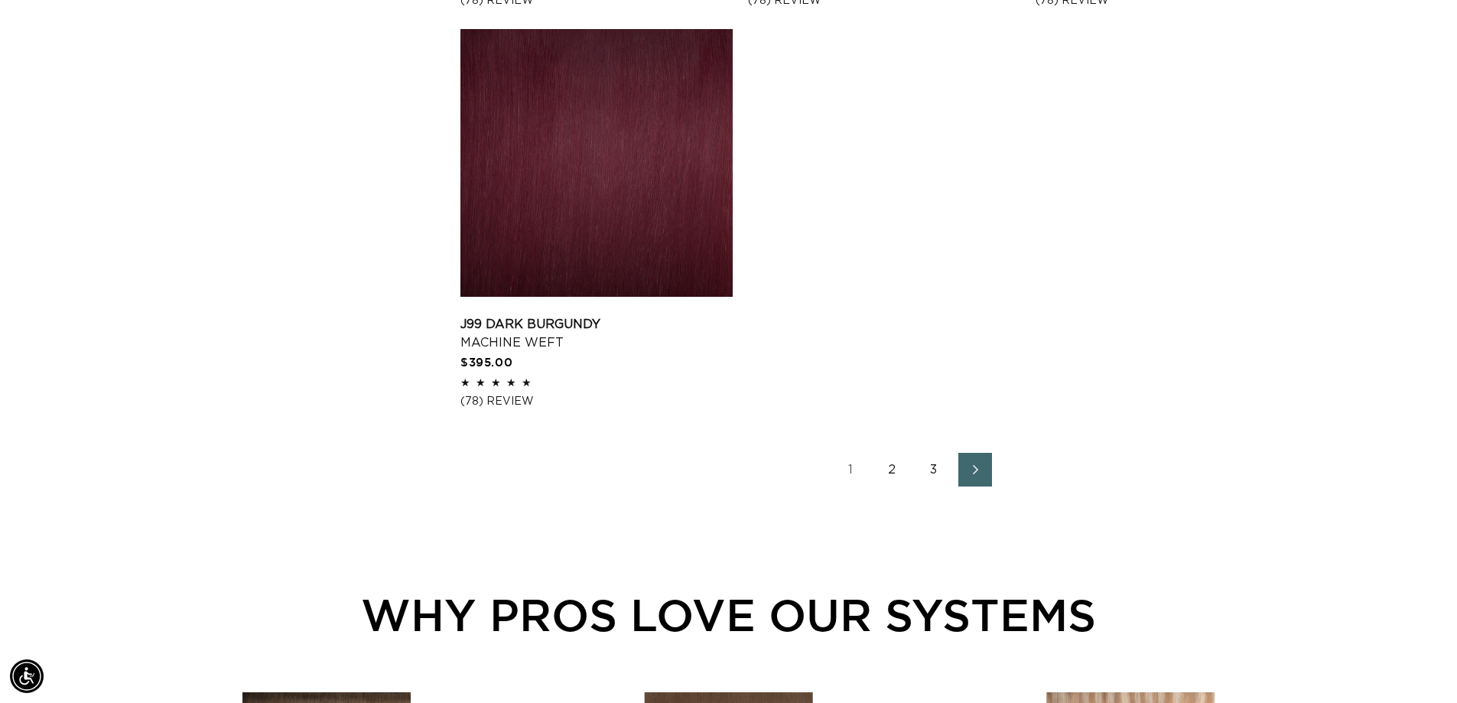
scroll to position [2525, 0]
click at [923, 463] on link "3" at bounding box center [934, 469] width 34 height 34
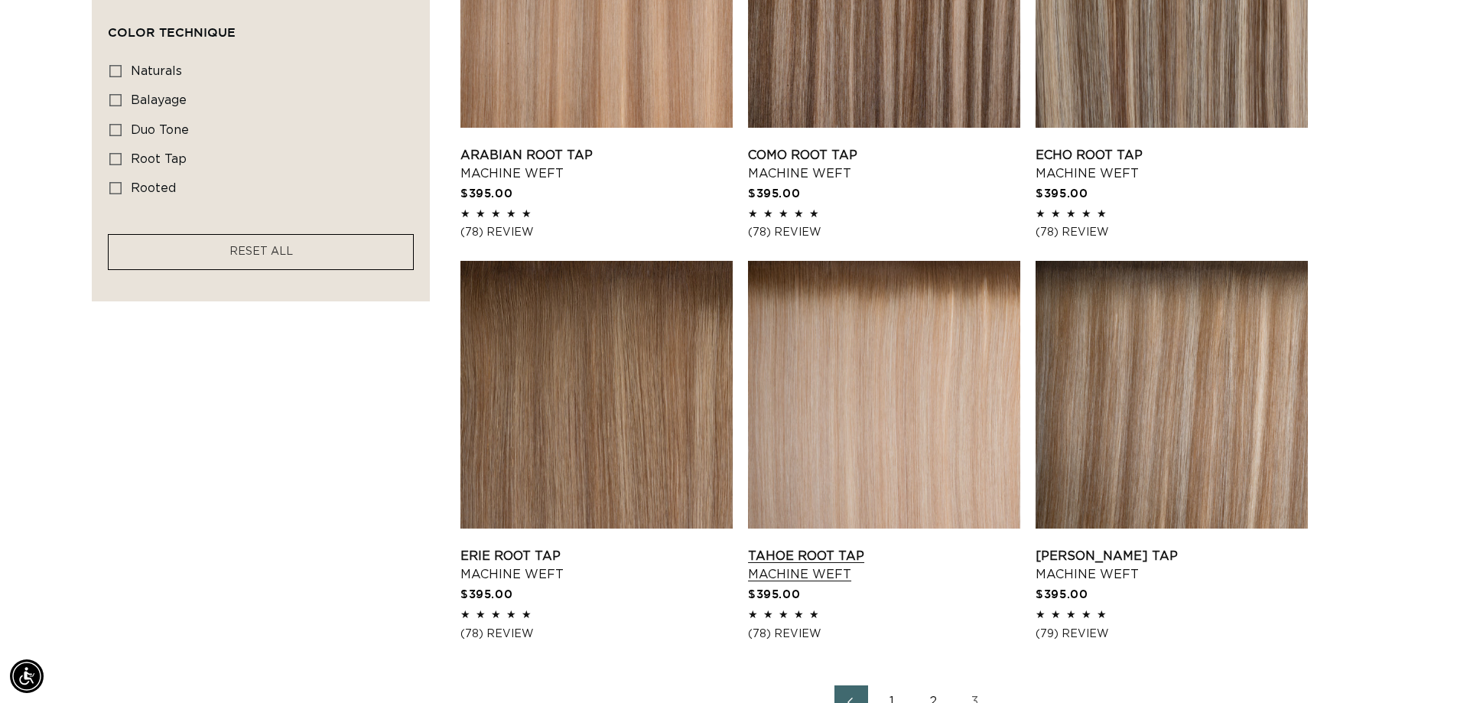
scroll to position [1148, 0]
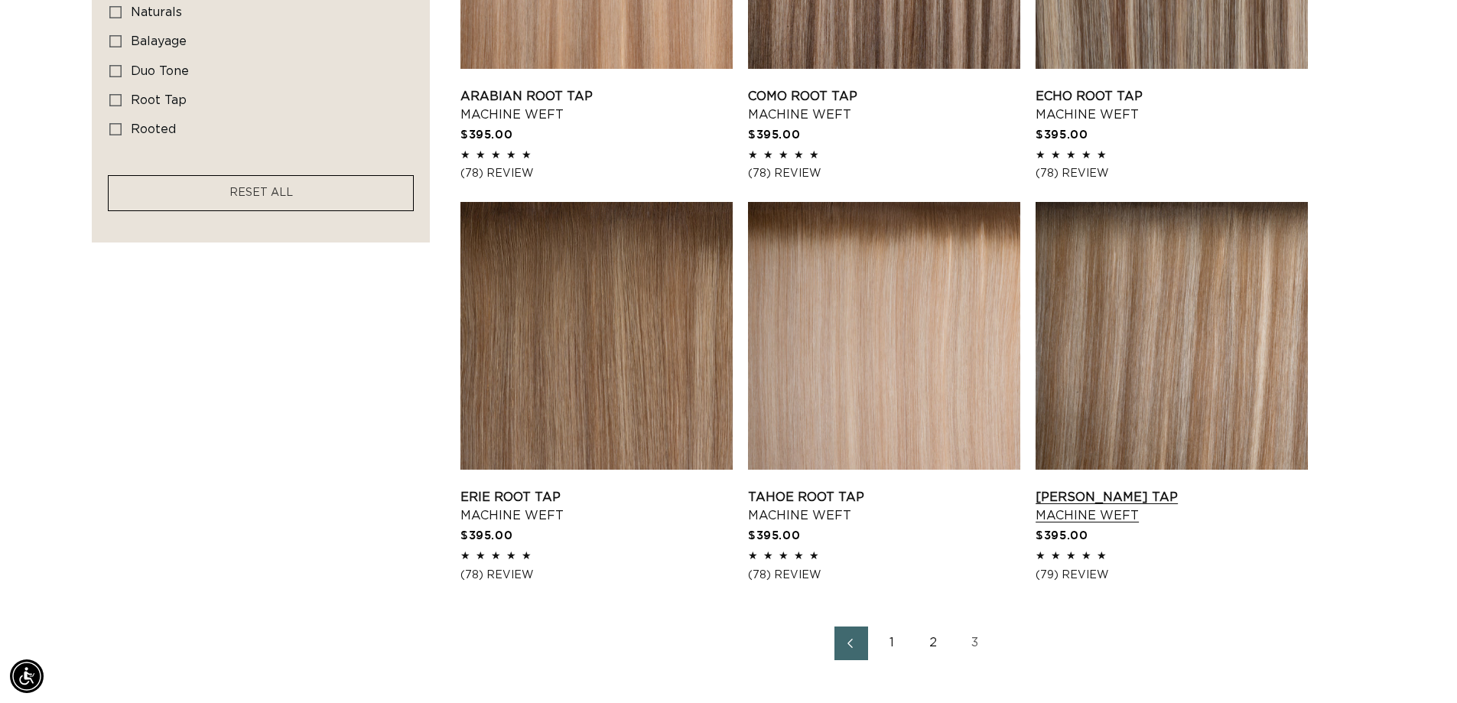
click at [1136, 488] on link "Victoria Root Tap Machine Weft" at bounding box center [1172, 506] width 272 height 37
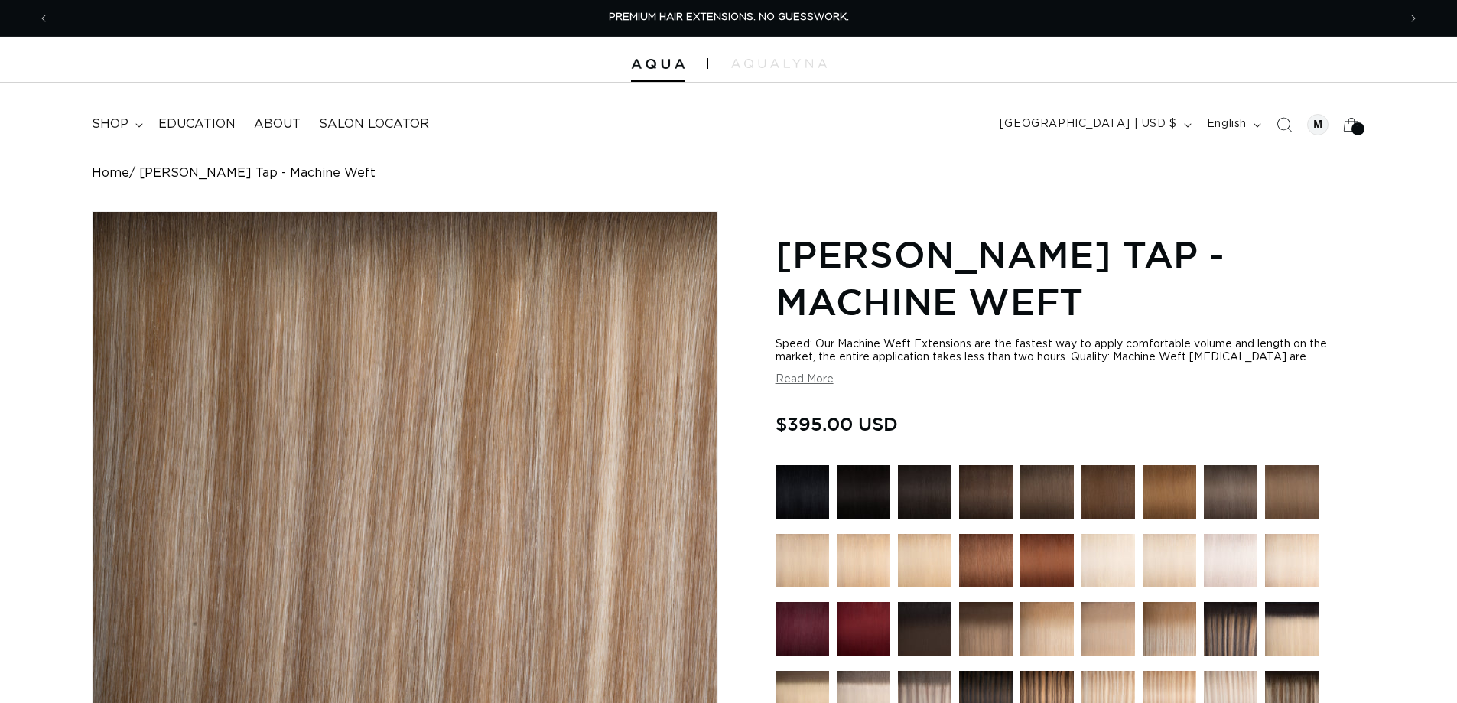
scroll to position [306, 0]
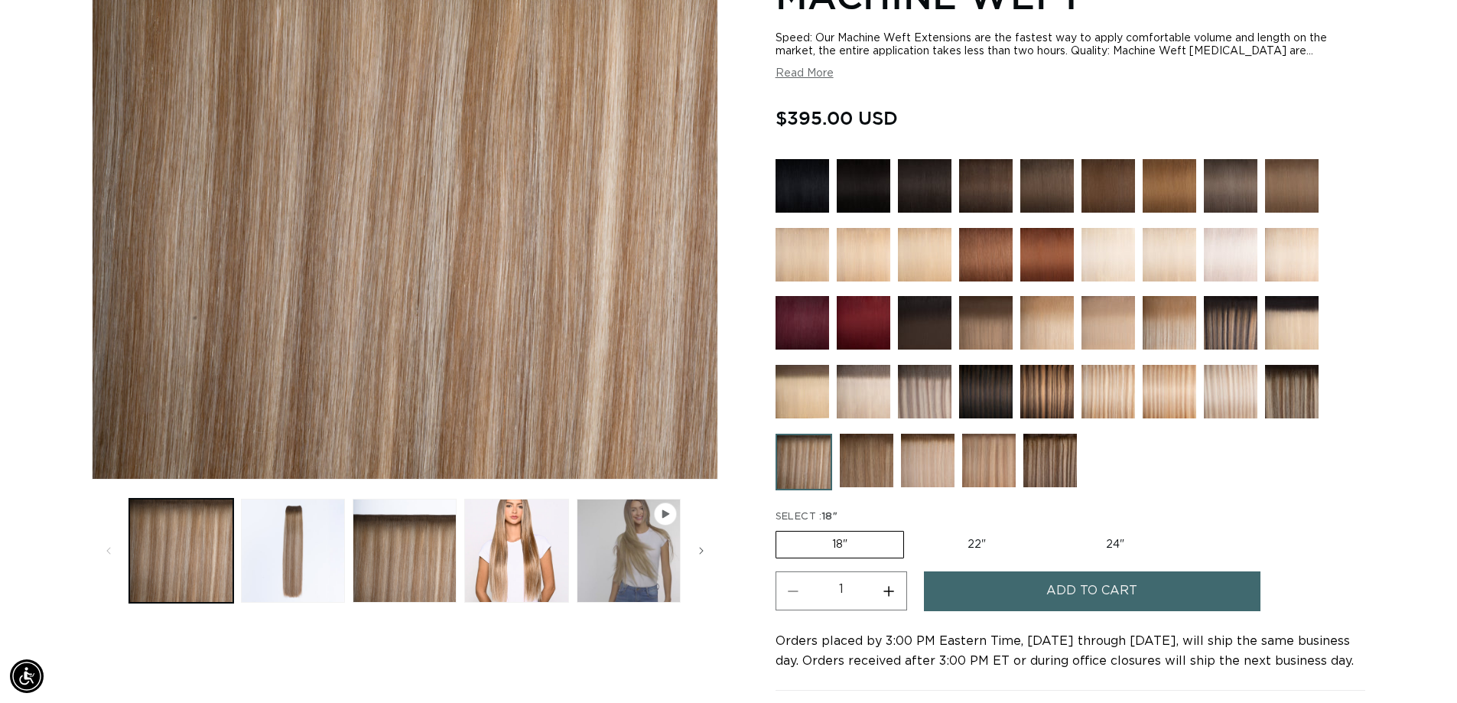
click at [1051, 591] on span "Add to cart" at bounding box center [1092, 590] width 91 height 39
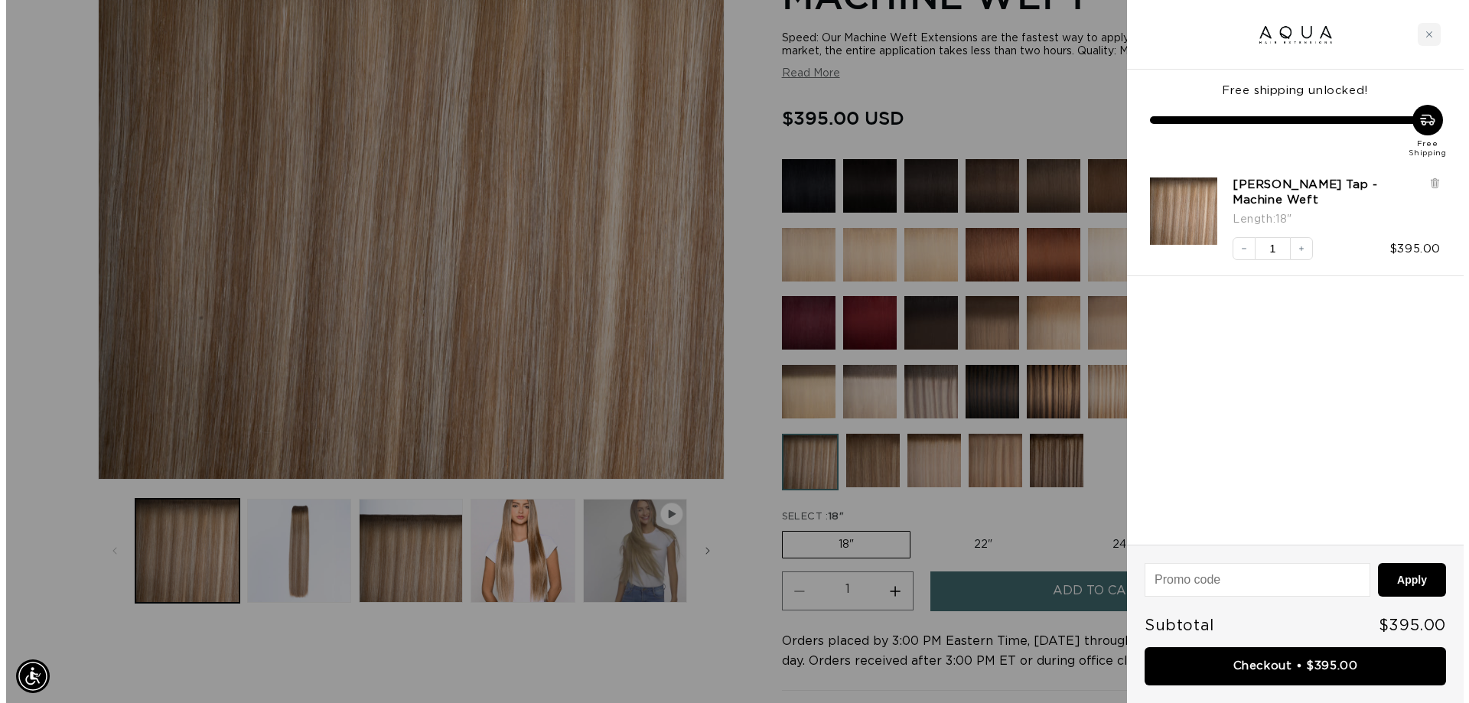
scroll to position [0, 1360]
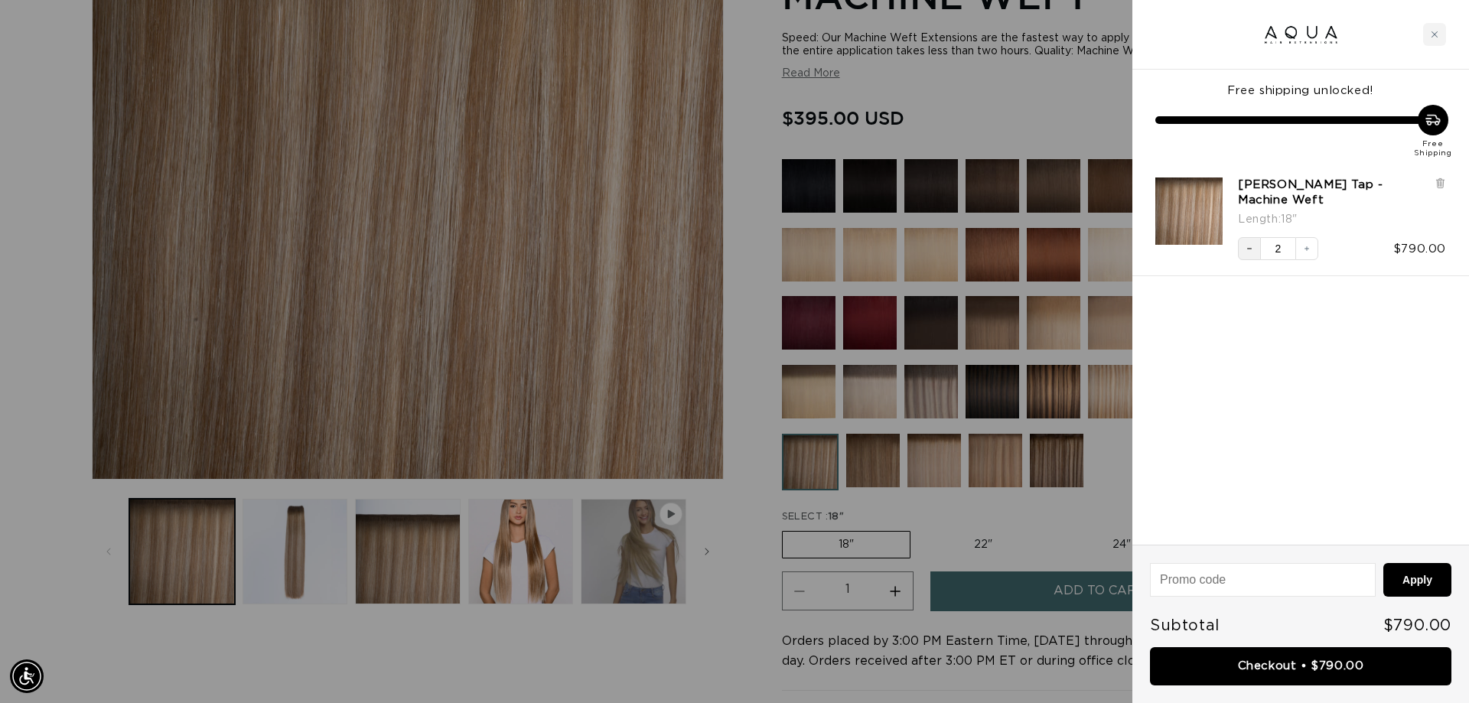
click at [1252, 249] on icon "Decrease quantity" at bounding box center [1249, 248] width 9 height 9
click at [1323, 656] on link "Checkout • $395.00" at bounding box center [1300, 666] width 301 height 39
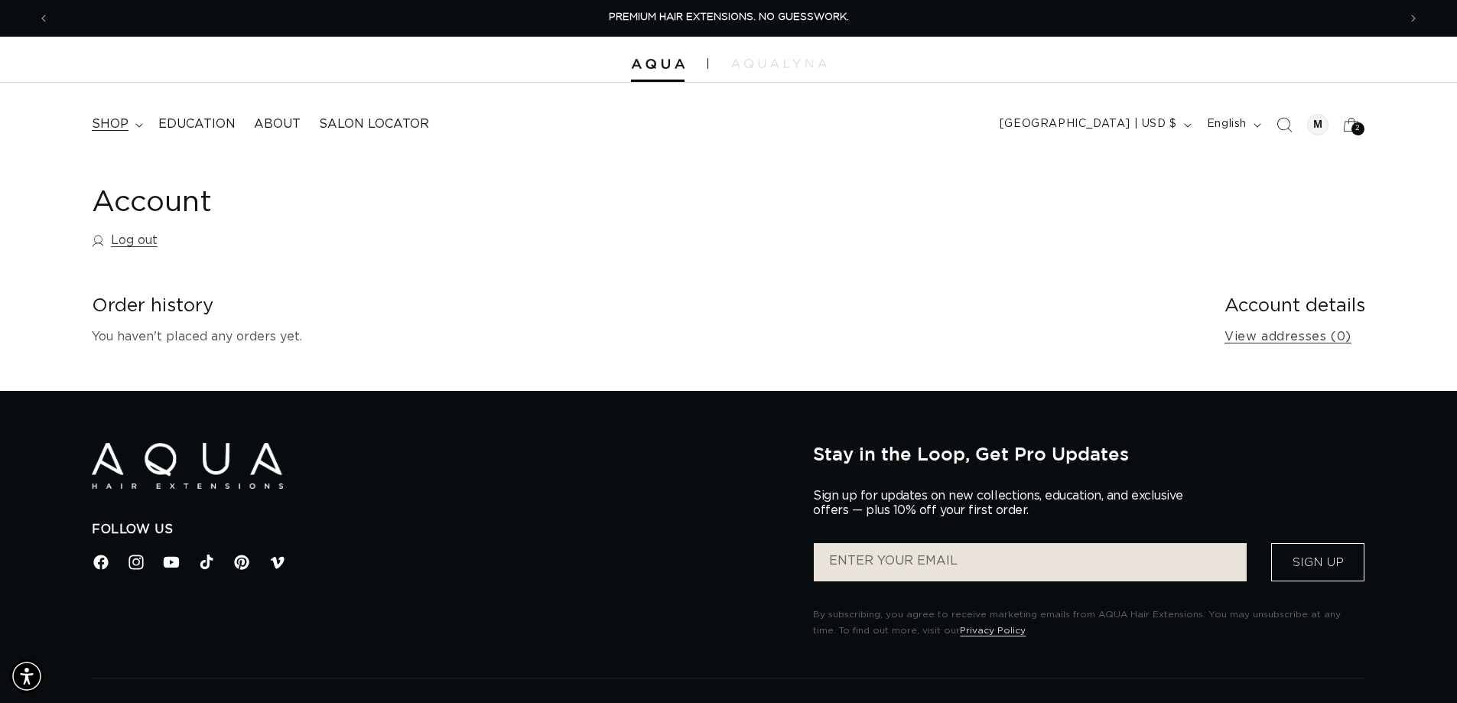
click at [109, 117] on span "shop" at bounding box center [110, 124] width 37 height 16
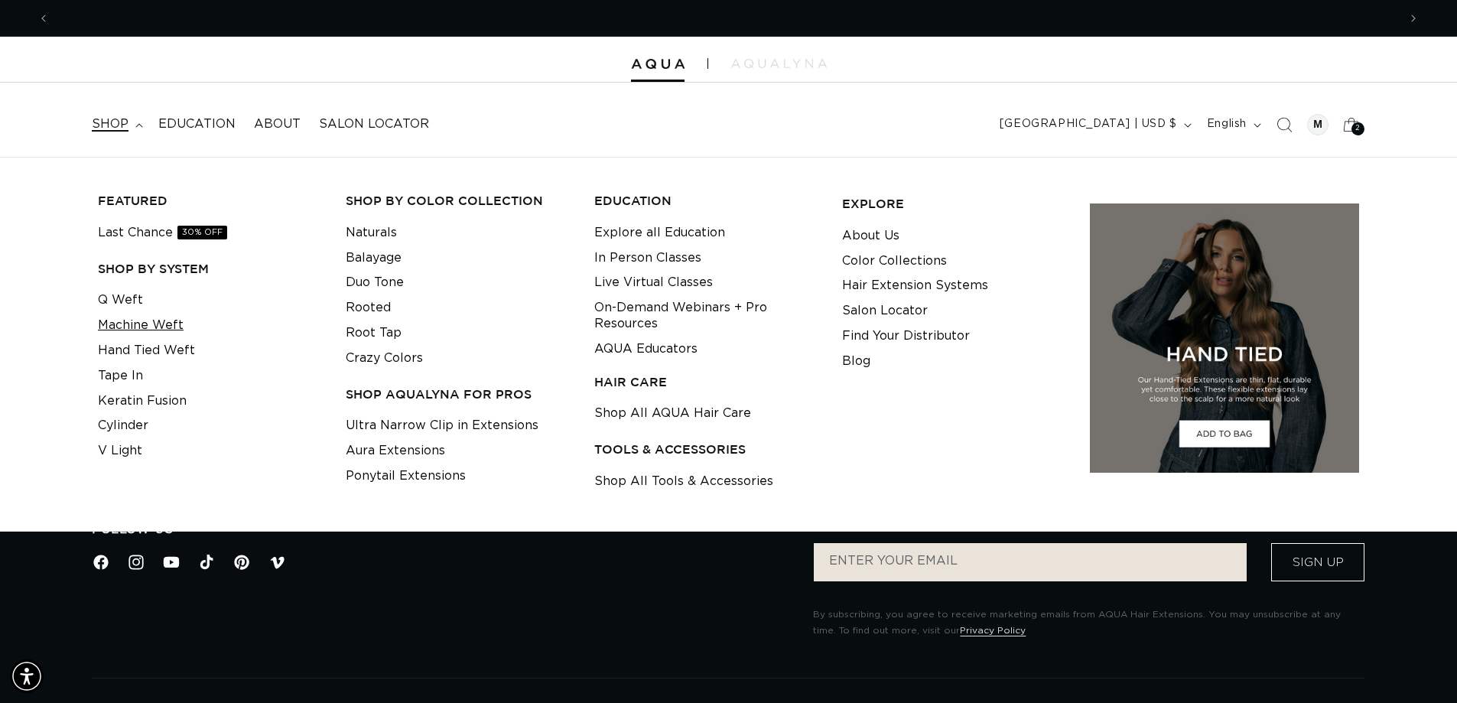
scroll to position [0, 1349]
click at [151, 329] on link "Machine Weft" at bounding box center [141, 325] width 86 height 25
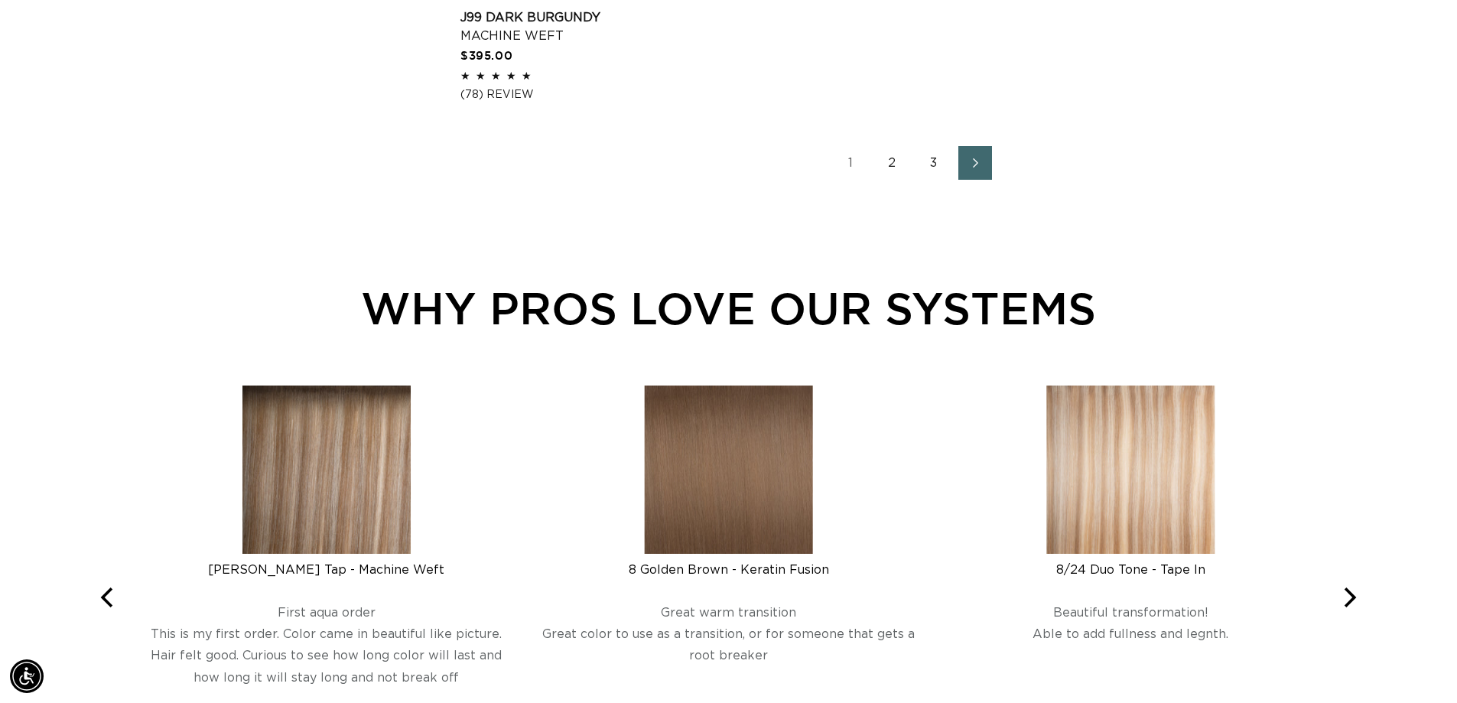
scroll to position [0, 1349]
click at [930, 155] on link "3" at bounding box center [934, 163] width 34 height 34
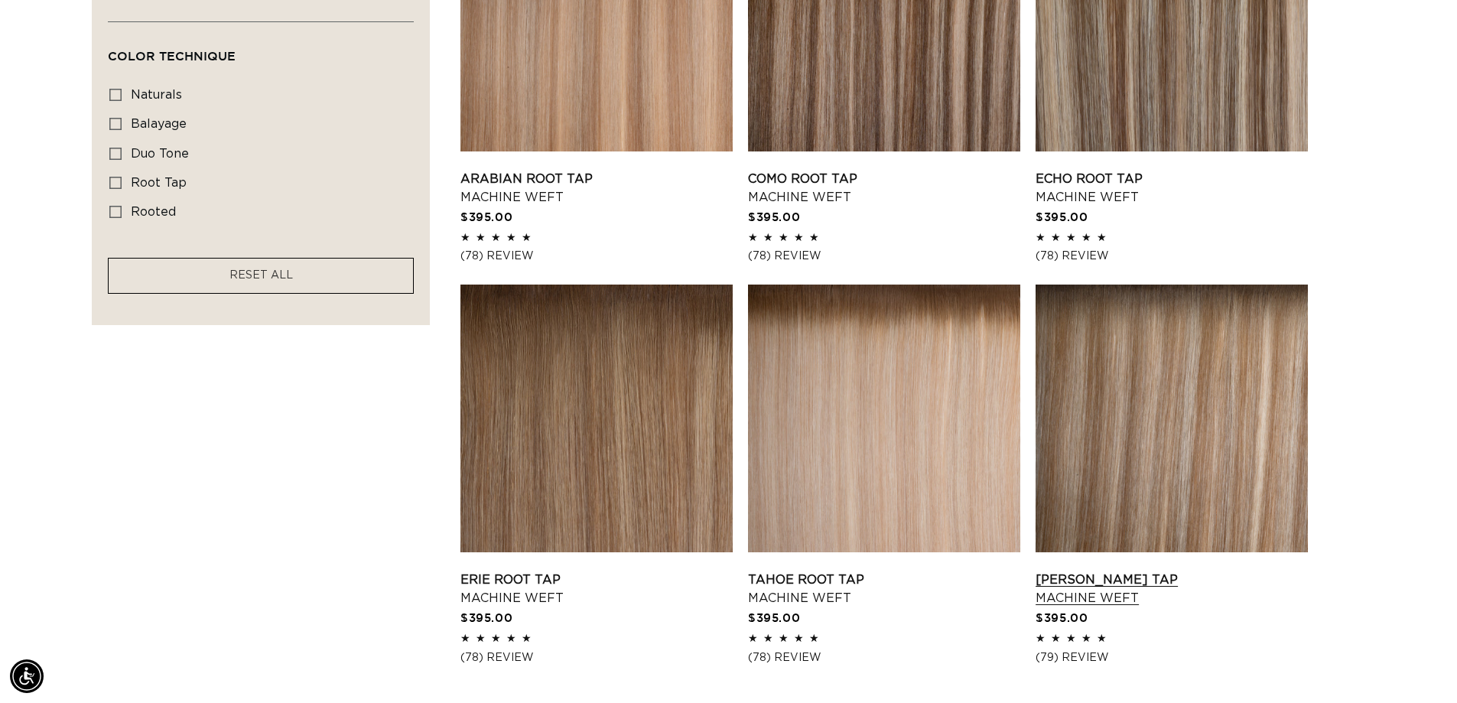
scroll to position [1148, 0]
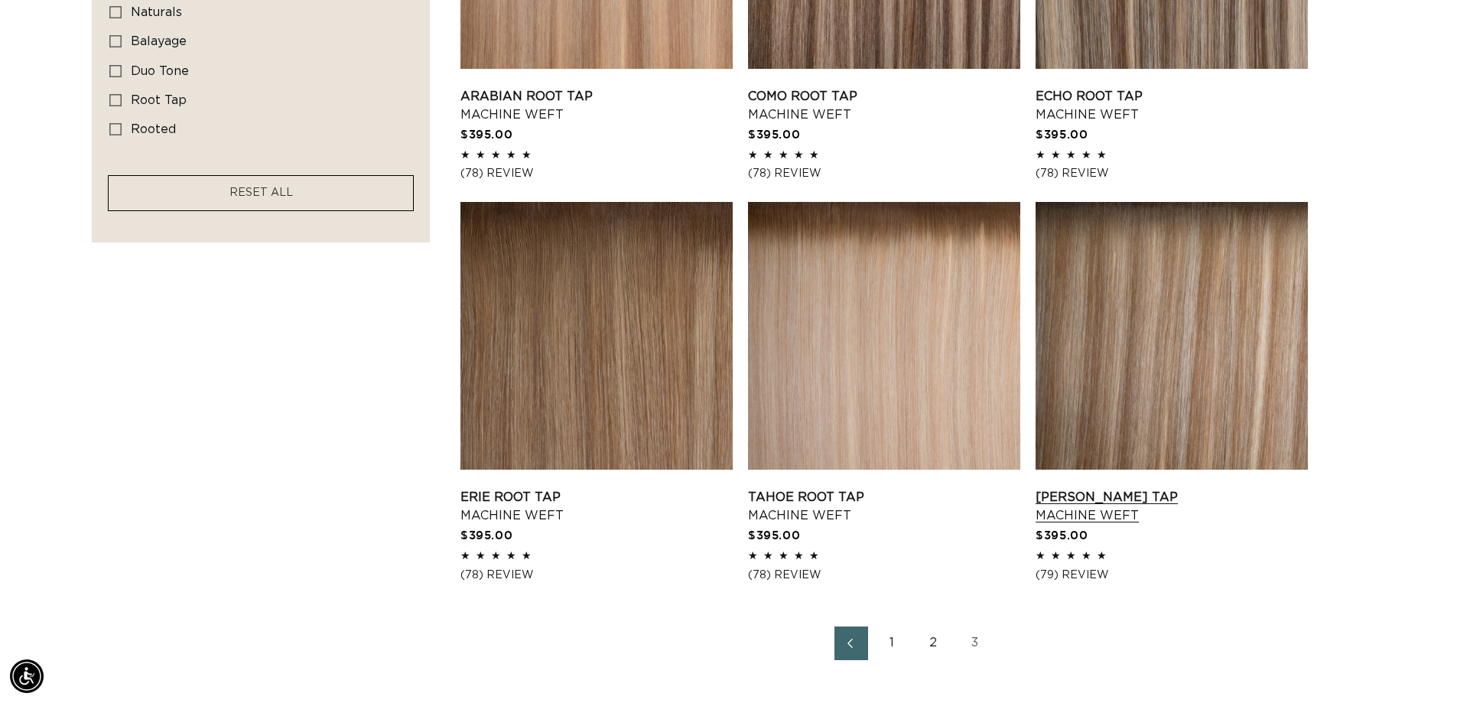
click at [1112, 505] on link "Victoria Root Tap Machine Weft" at bounding box center [1172, 506] width 272 height 37
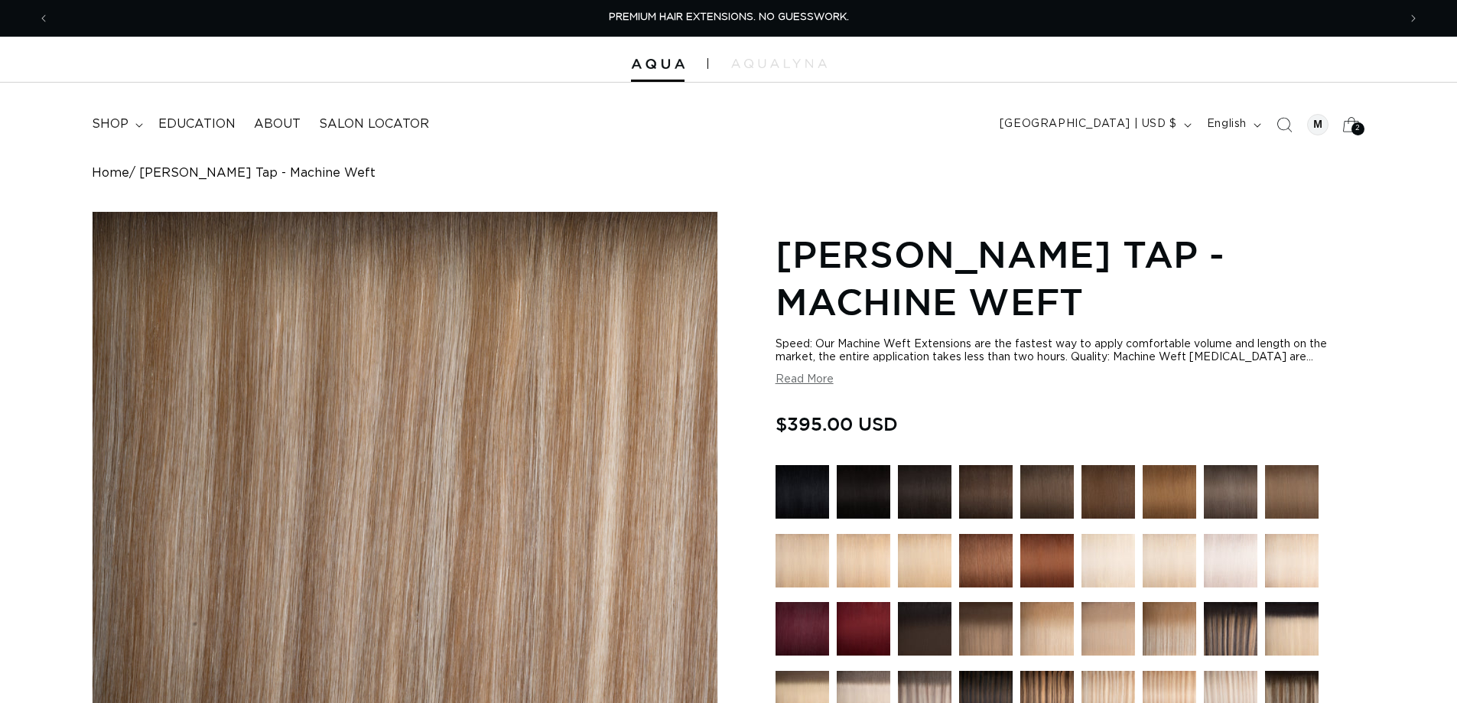
click at [1353, 125] on div "2 2" at bounding box center [1358, 128] width 13 height 13
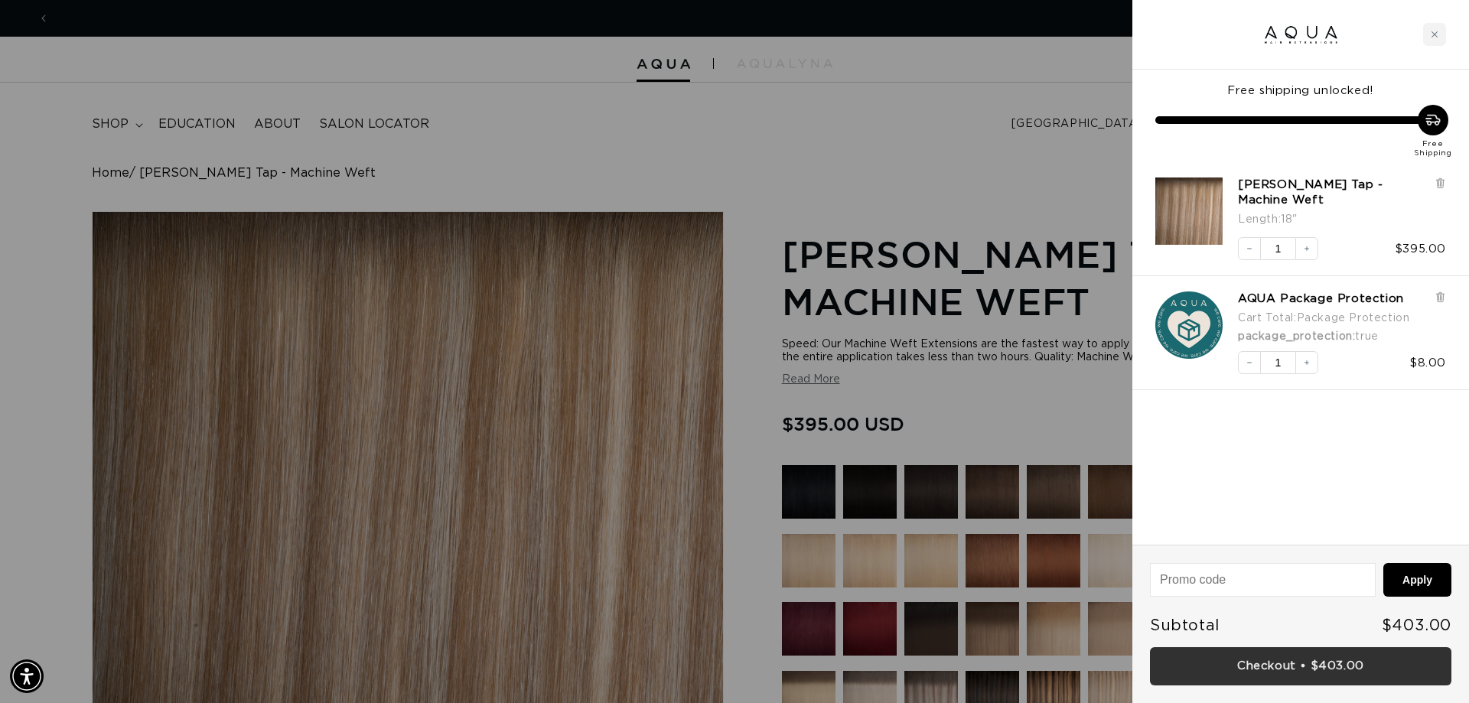
scroll to position [0, 2720]
click at [1278, 664] on link "Checkout • $403.00" at bounding box center [1300, 666] width 301 height 39
